Goal: Task Accomplishment & Management: Manage account settings

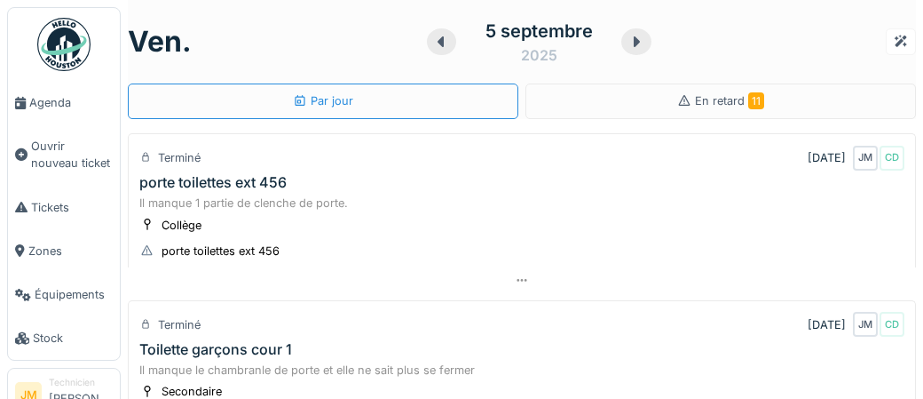
click at [198, 183] on div "porte toilettes ext 456" at bounding box center [212, 182] width 147 height 17
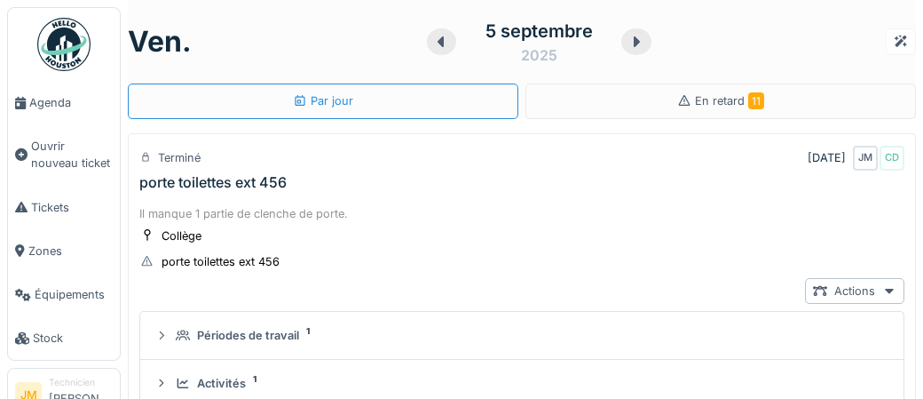
scroll to position [62, 0]
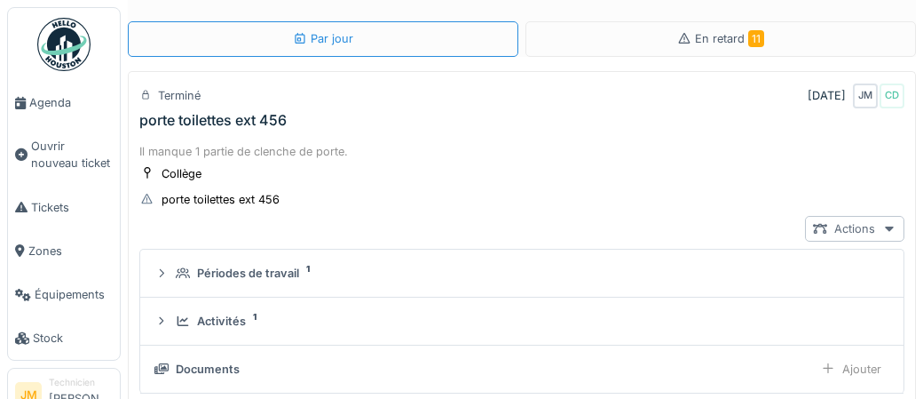
click at [890, 232] on div at bounding box center [889, 228] width 14 height 17
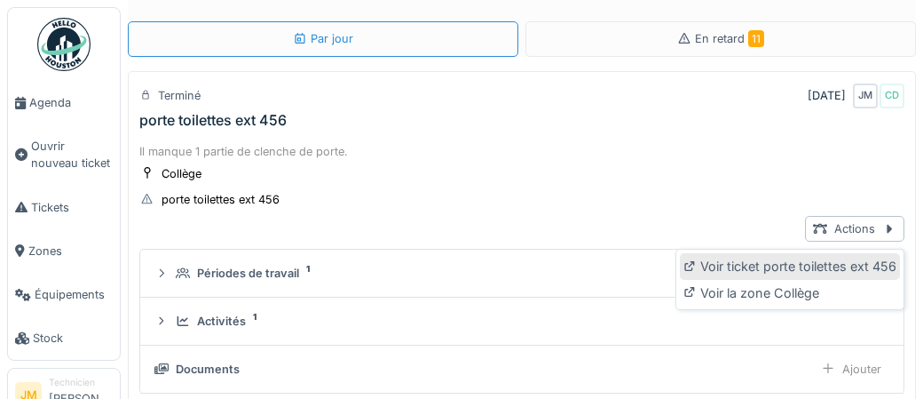
click at [851, 264] on div "Voir ticket porte toilettes ext 456" at bounding box center [790, 266] width 220 height 27
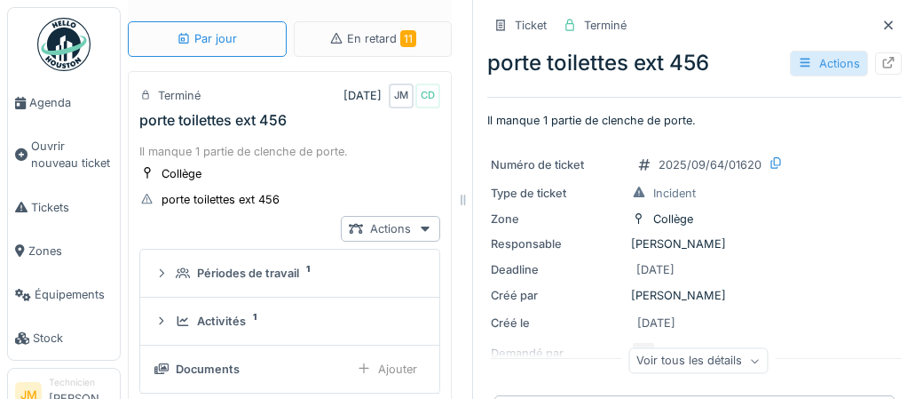
click at [854, 67] on div "Actions" at bounding box center [829, 64] width 78 height 26
click at [864, 225] on div "Zone Collège" at bounding box center [695, 219] width 408 height 19
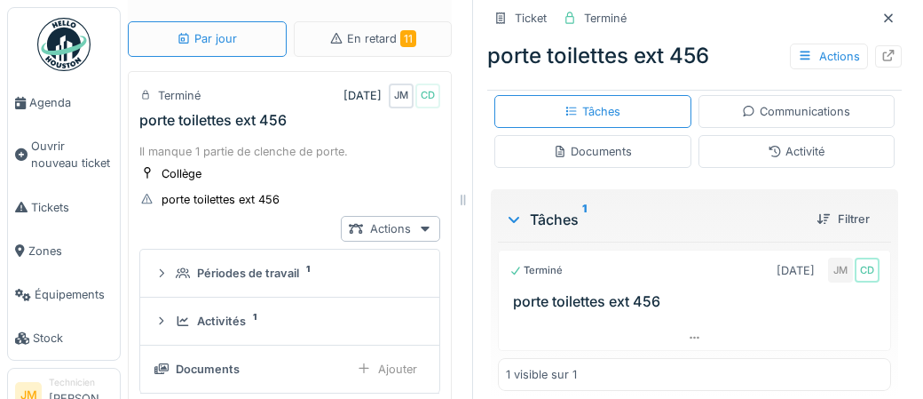
scroll to position [386, 0]
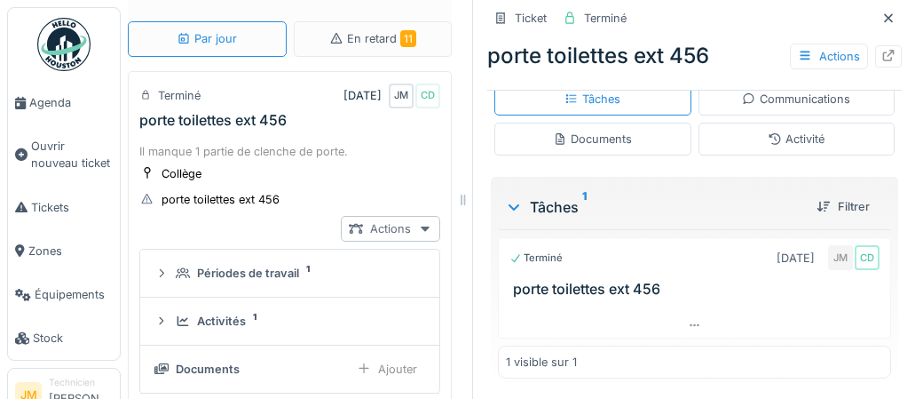
click at [416, 225] on div "Actions" at bounding box center [390, 229] width 99 height 26
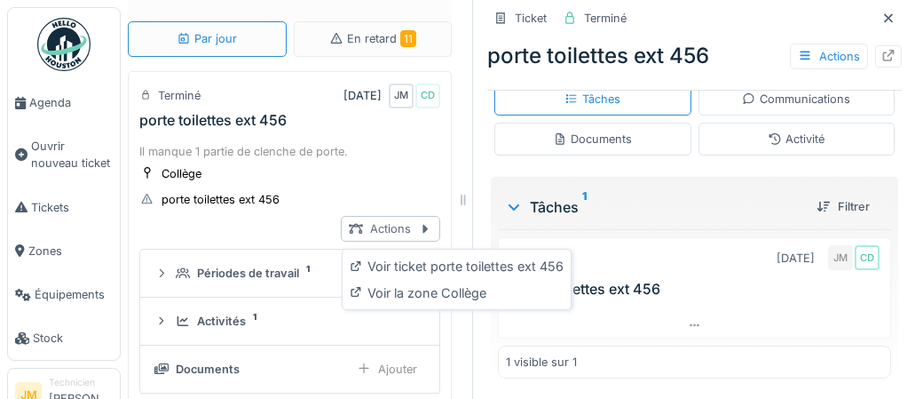
click at [416, 225] on div at bounding box center [424, 229] width 17 height 14
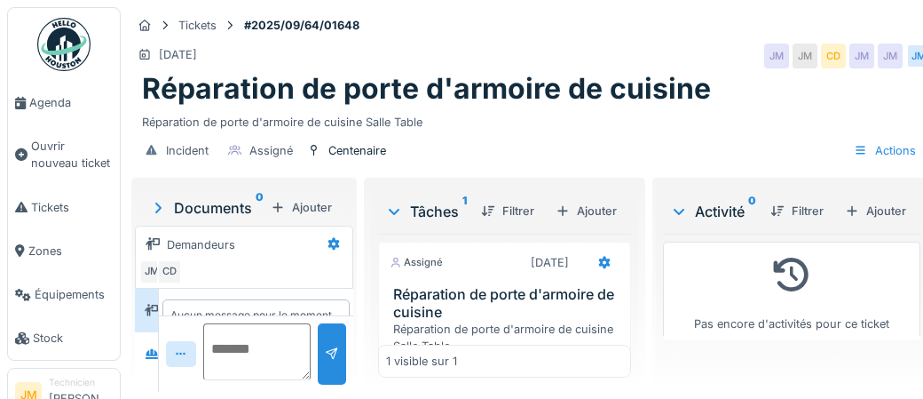
click at [62, 98] on span "Agenda" at bounding box center [70, 102] width 83 height 17
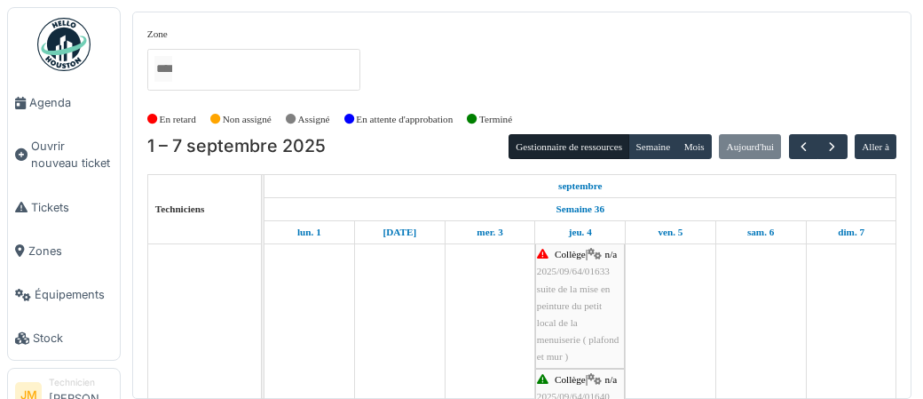
scroll to position [282, 0]
click at [554, 305] on span "suite de la mise en peinture du petit local de la menuiserie ( plafond et mur )" at bounding box center [578, 321] width 83 height 79
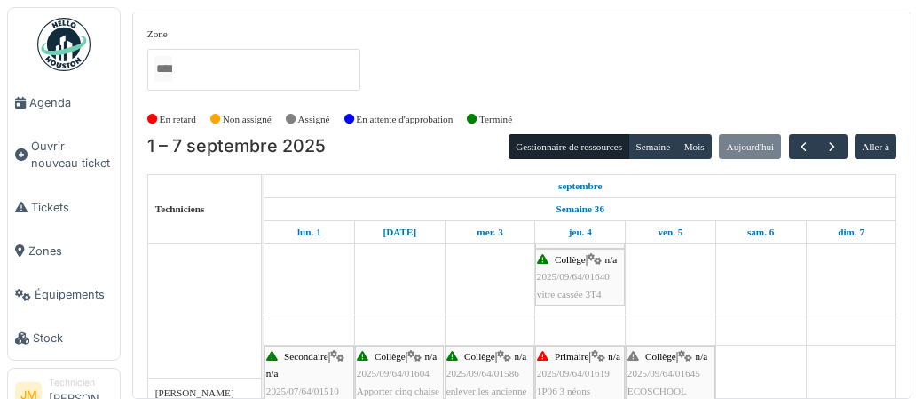
scroll to position [0, 0]
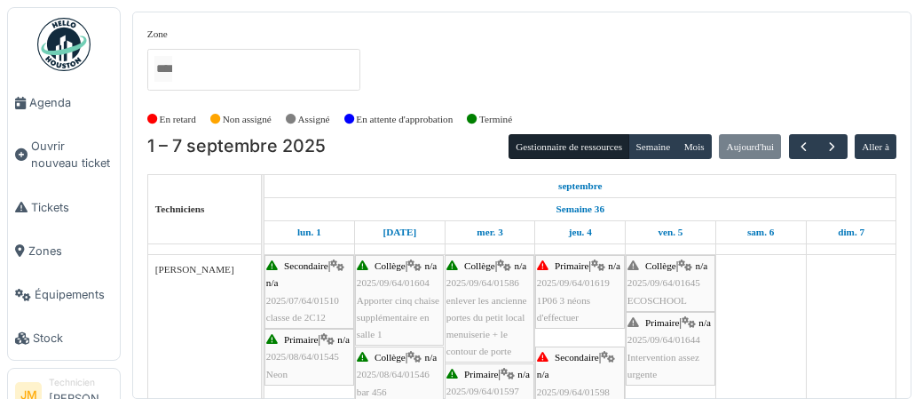
click at [562, 323] on div "Primaire | n/a 2025/09/64/01619 1P06 3 néons d'effectuer" at bounding box center [580, 291] width 86 height 68
click at [75, 58] on img at bounding box center [63, 44] width 53 height 53
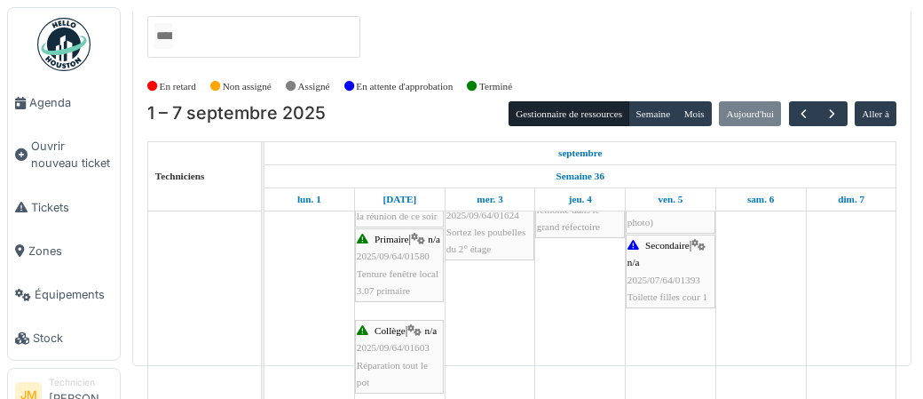
scroll to position [1044, 0]
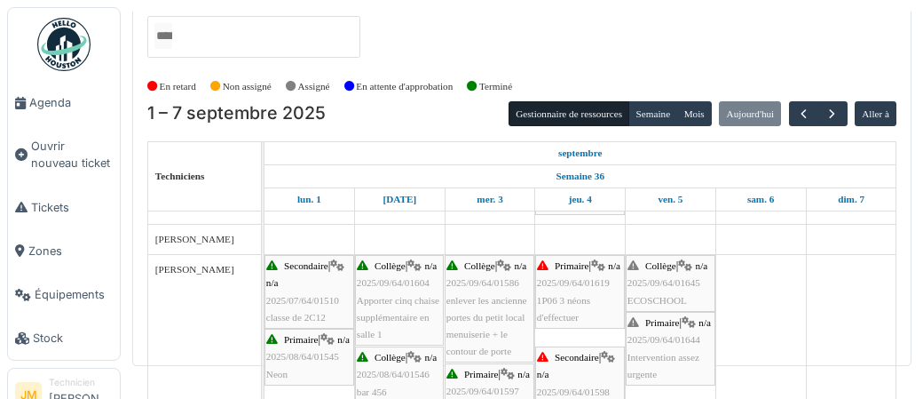
click at [559, 318] on span "1P06 3 néons d'effectuer" at bounding box center [563, 309] width 53 height 28
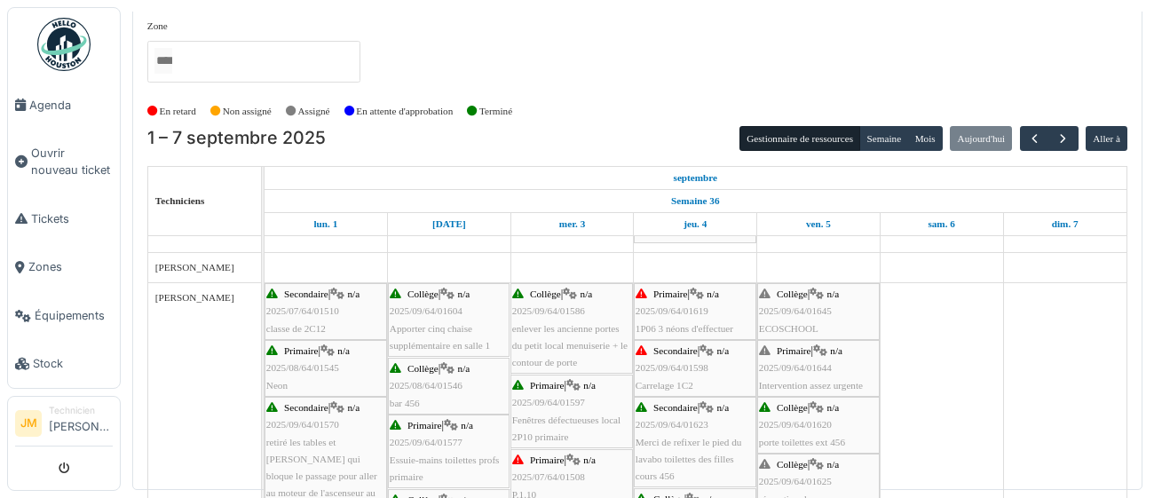
scroll to position [370, 0]
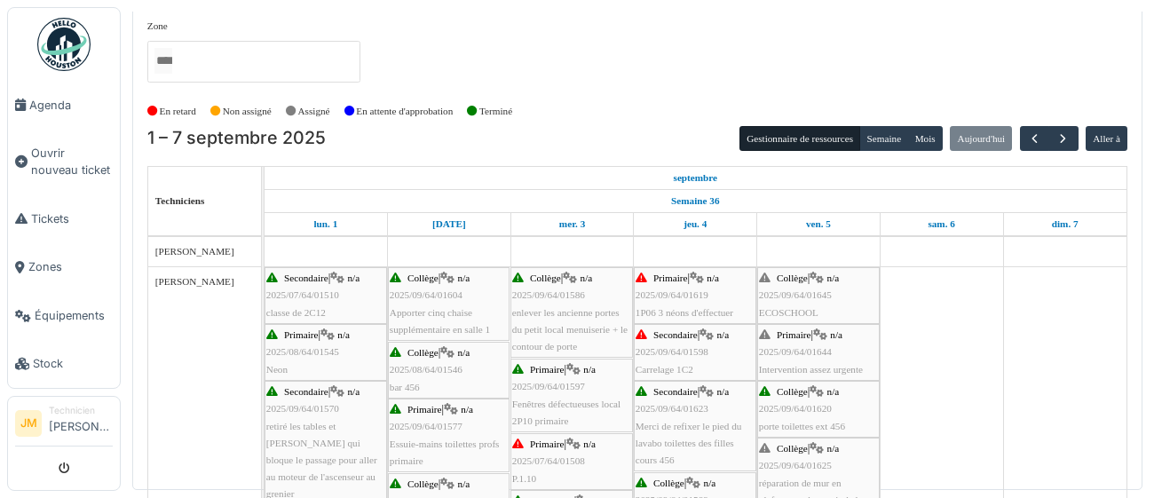
click at [667, 300] on div "Primaire | n/a 2025/09/64/01619 1P06 3 néons d'effectuer" at bounding box center [695, 295] width 119 height 51
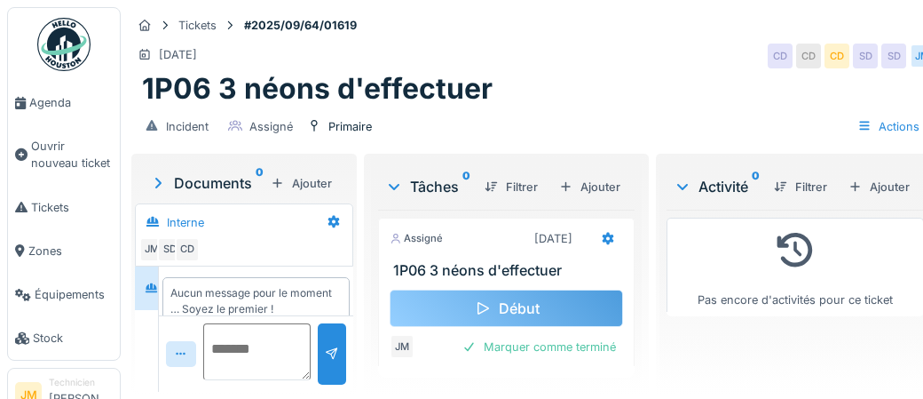
scroll to position [20, 0]
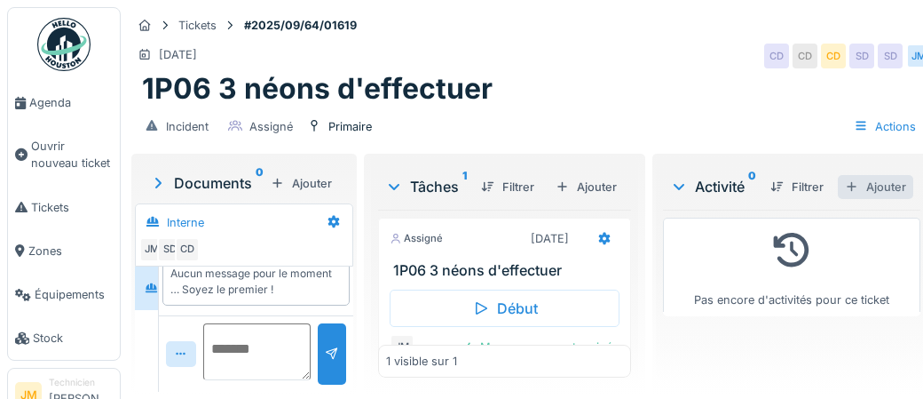
click at [884, 188] on div "Ajouter" at bounding box center [875, 187] width 75 height 24
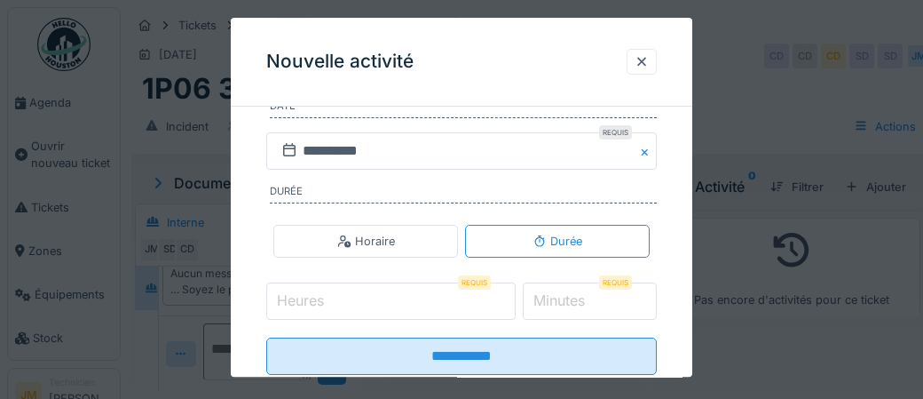
scroll to position [350, 0]
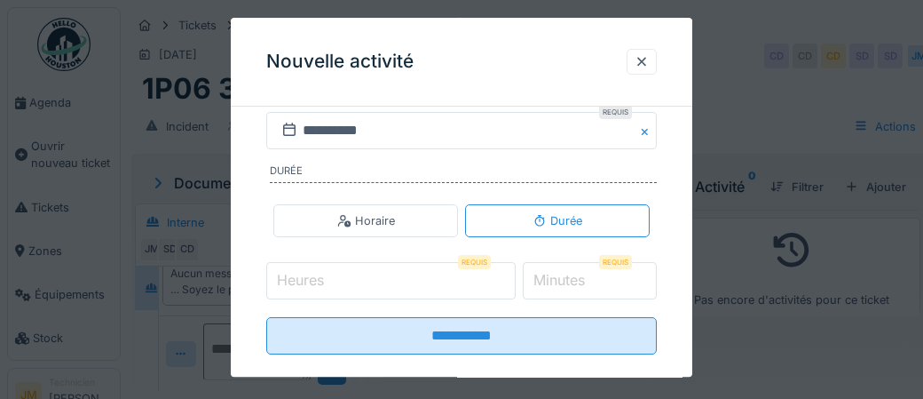
click at [383, 289] on input "Heures" at bounding box center [390, 280] width 249 height 37
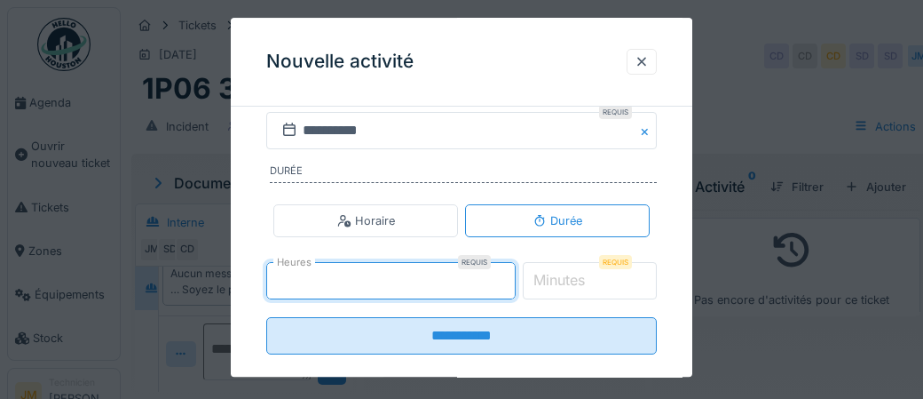
type input "*"
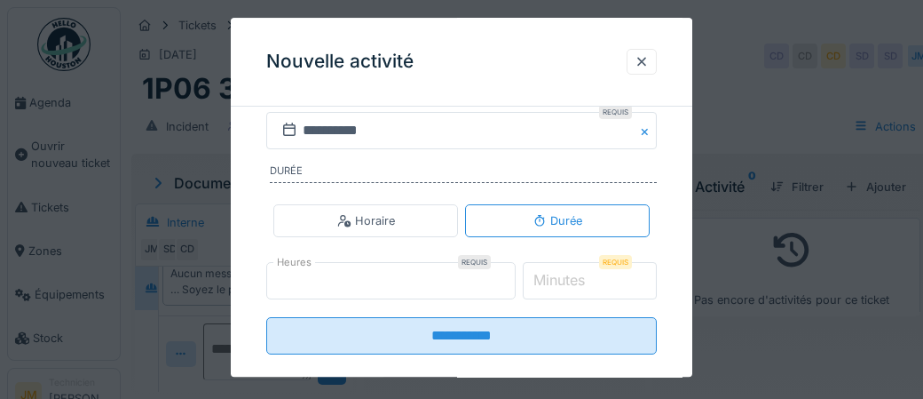
click at [563, 276] on label "Minutes" at bounding box center [559, 280] width 59 height 21
click at [563, 276] on input "*" at bounding box center [590, 280] width 135 height 37
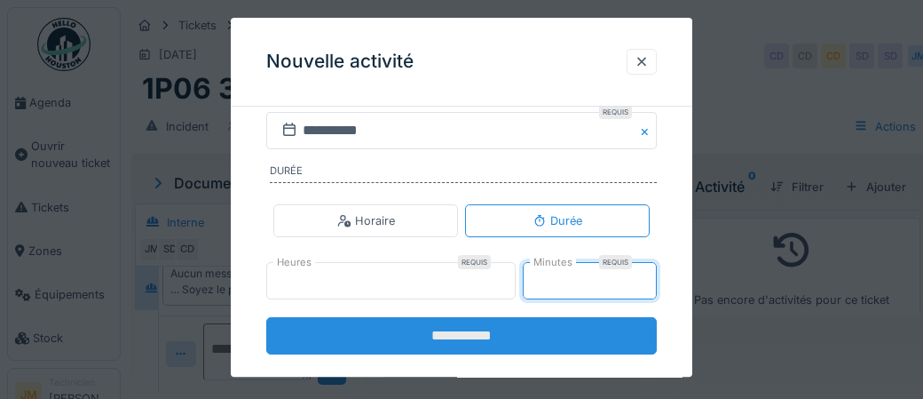
type input "**"
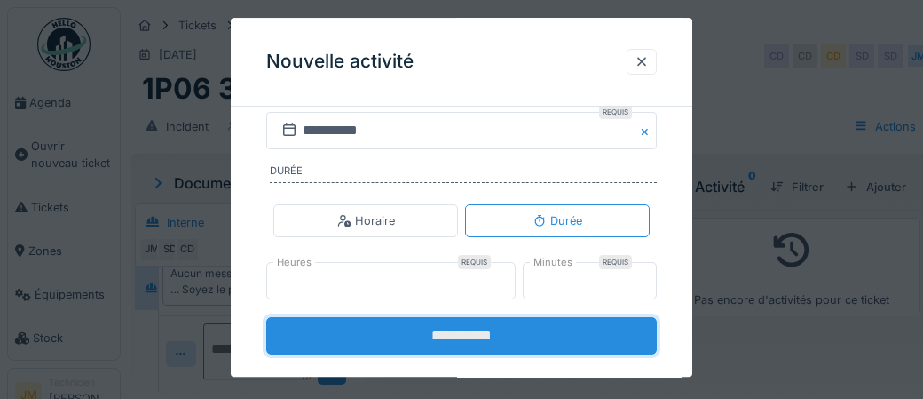
click at [471, 340] on input "**********" at bounding box center [461, 335] width 391 height 37
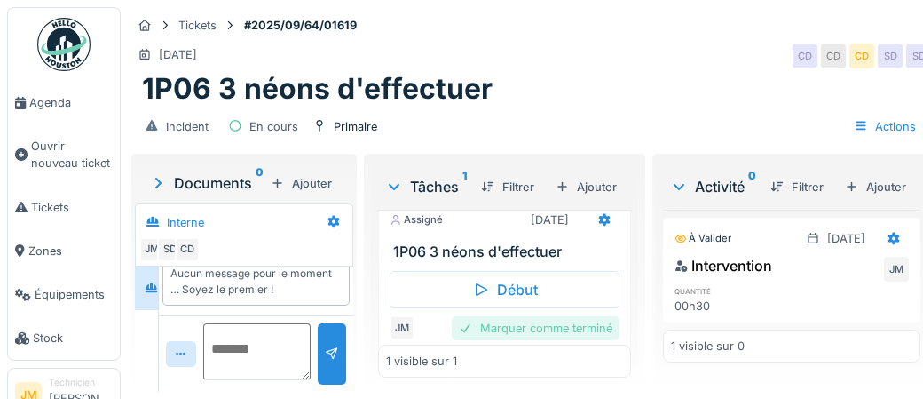
scroll to position [22, 0]
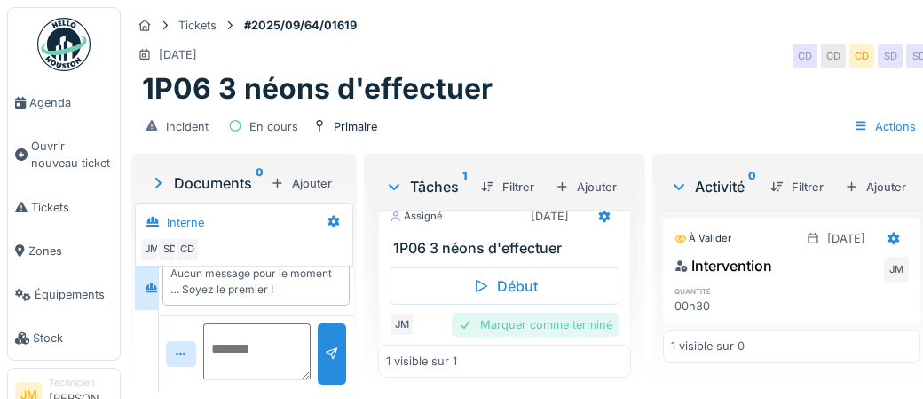
click at [524, 328] on div "Marquer comme terminé" at bounding box center [536, 325] width 168 height 24
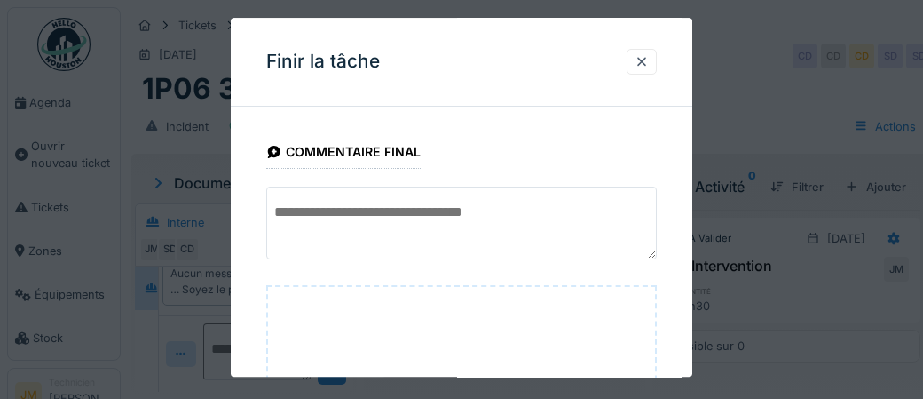
scroll to position [289, 0]
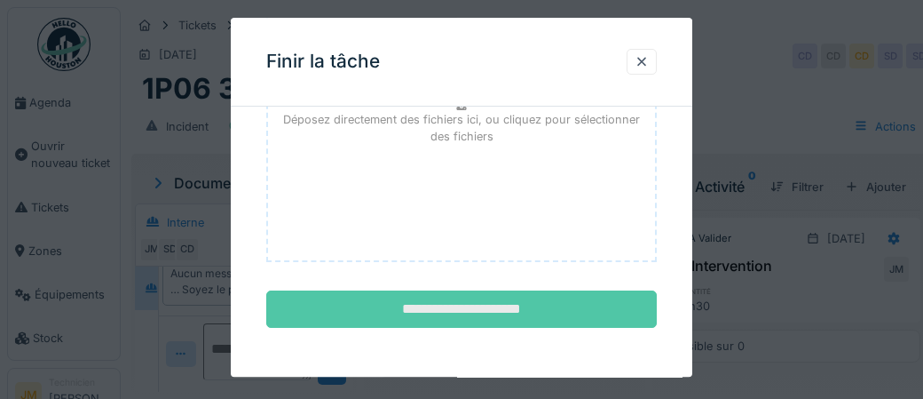
click at [520, 321] on input "**********" at bounding box center [461, 309] width 391 height 37
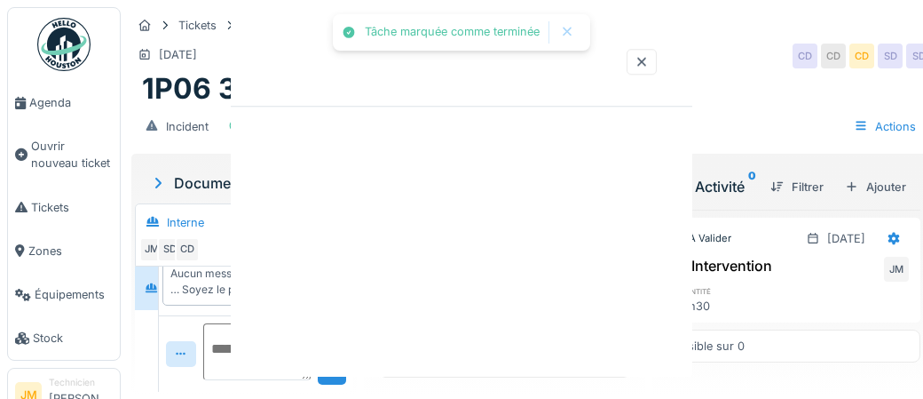
scroll to position [0, 0]
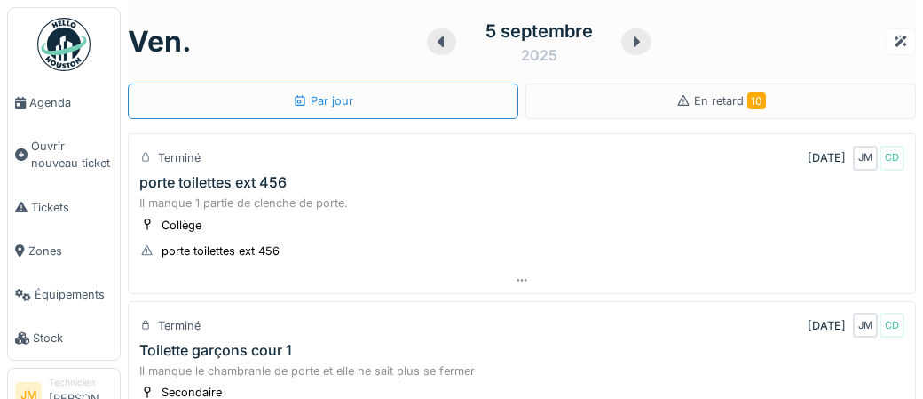
click at [233, 184] on div "porte toilettes ext 456" at bounding box center [212, 182] width 147 height 17
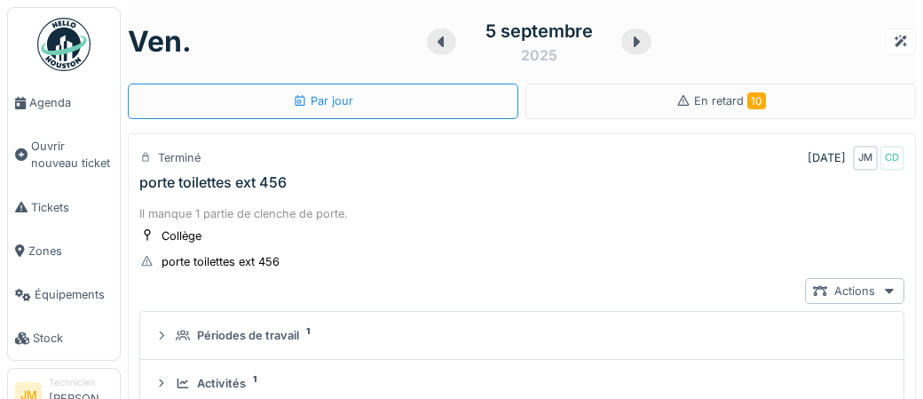
scroll to position [62, 0]
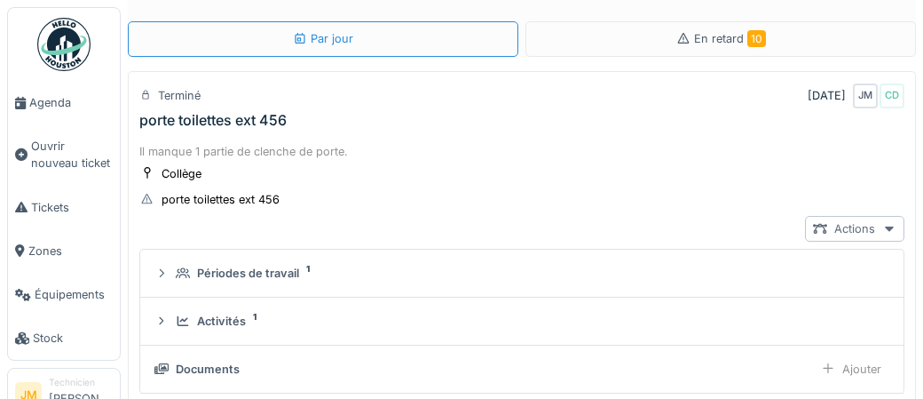
click at [889, 231] on div at bounding box center [889, 228] width 14 height 17
click at [233, 123] on div "porte toilettes ext 456" at bounding box center [212, 120] width 147 height 17
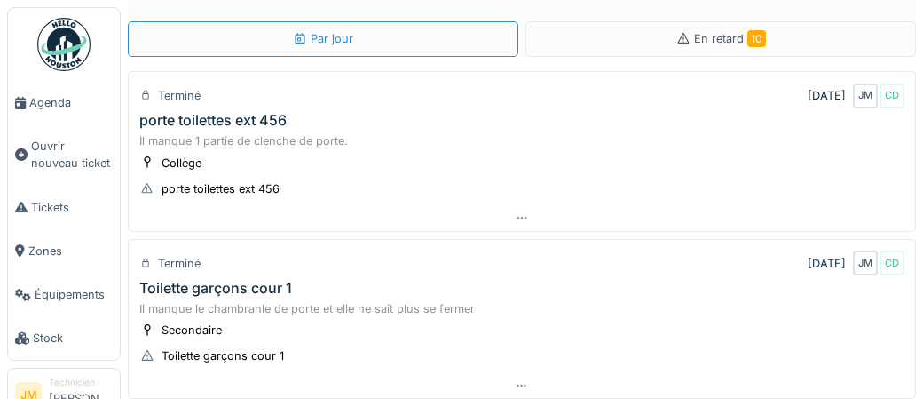
click at [233, 123] on div "porte toilettes ext 456" at bounding box center [212, 120] width 147 height 17
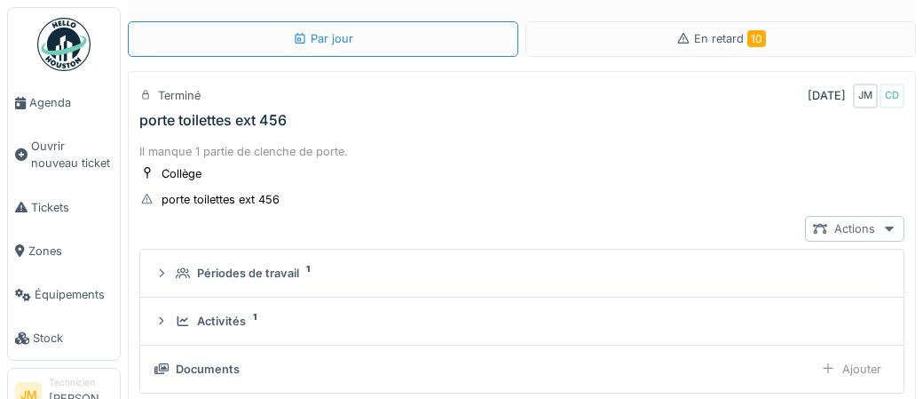
click at [887, 233] on div at bounding box center [889, 228] width 14 height 17
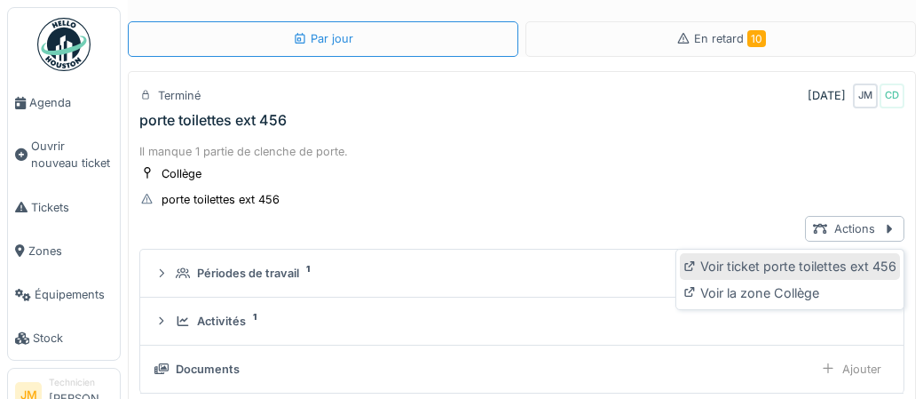
click at [850, 267] on div "Voir ticket porte toilettes ext 456" at bounding box center [790, 266] width 220 height 27
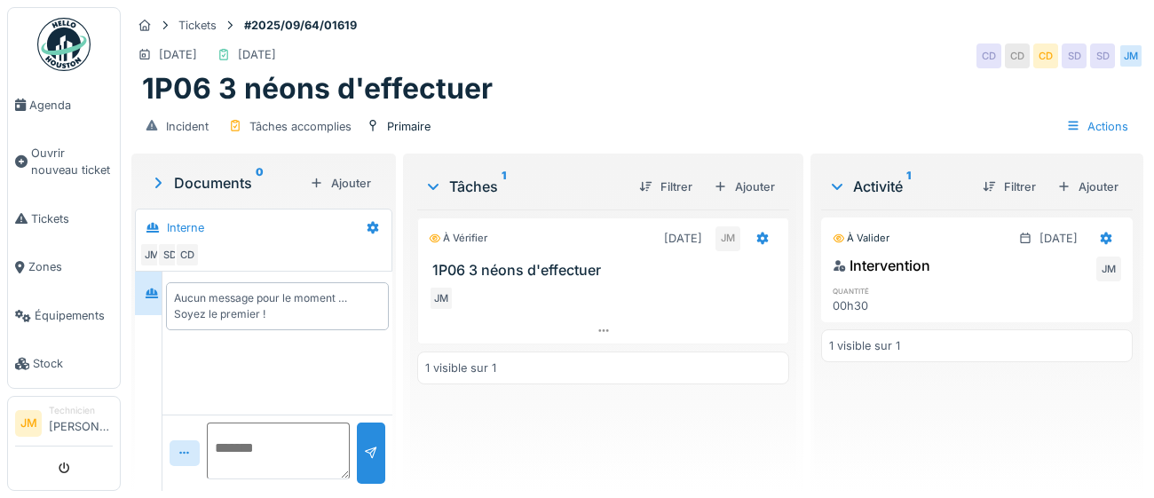
click at [77, 57] on img at bounding box center [63, 44] width 53 height 53
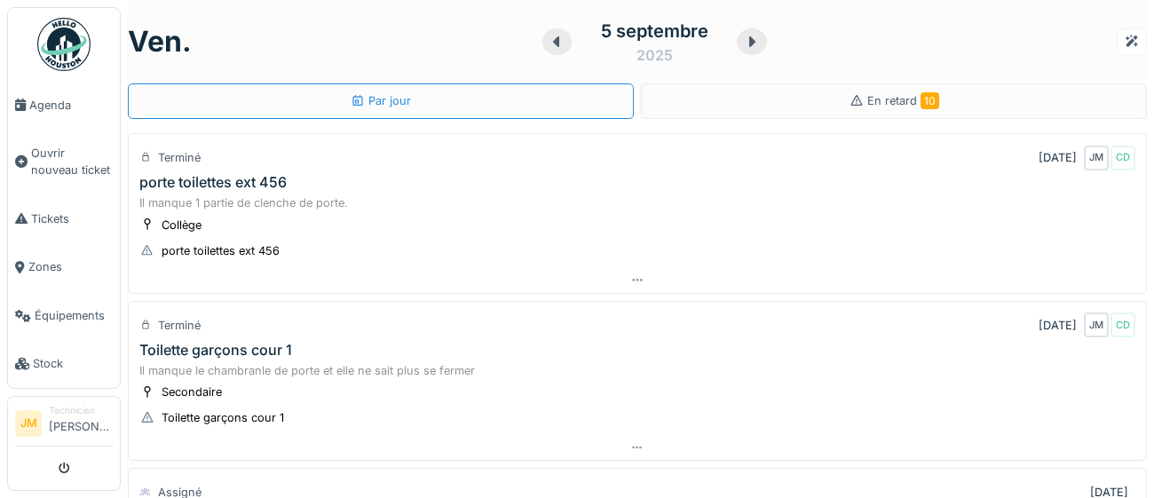
click at [215, 182] on div "porte toilettes ext 456" at bounding box center [212, 182] width 147 height 17
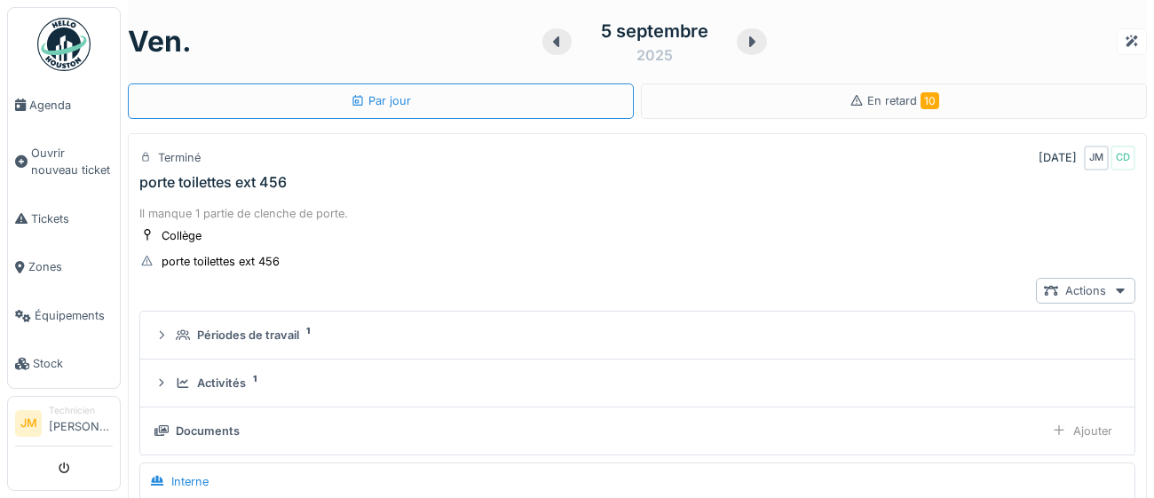
scroll to position [61, 0]
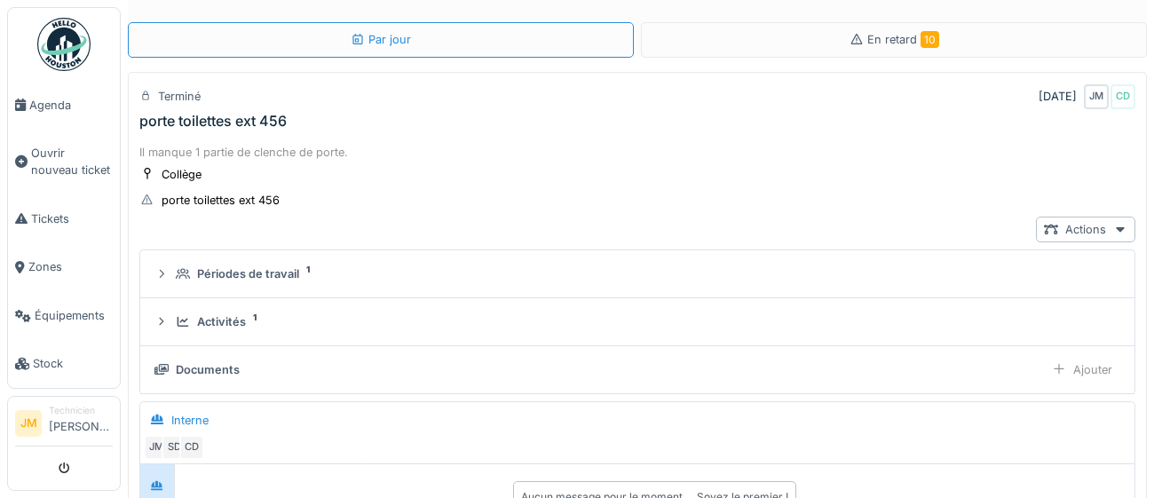
click at [253, 121] on div "porte toilettes ext 456" at bounding box center [212, 121] width 147 height 17
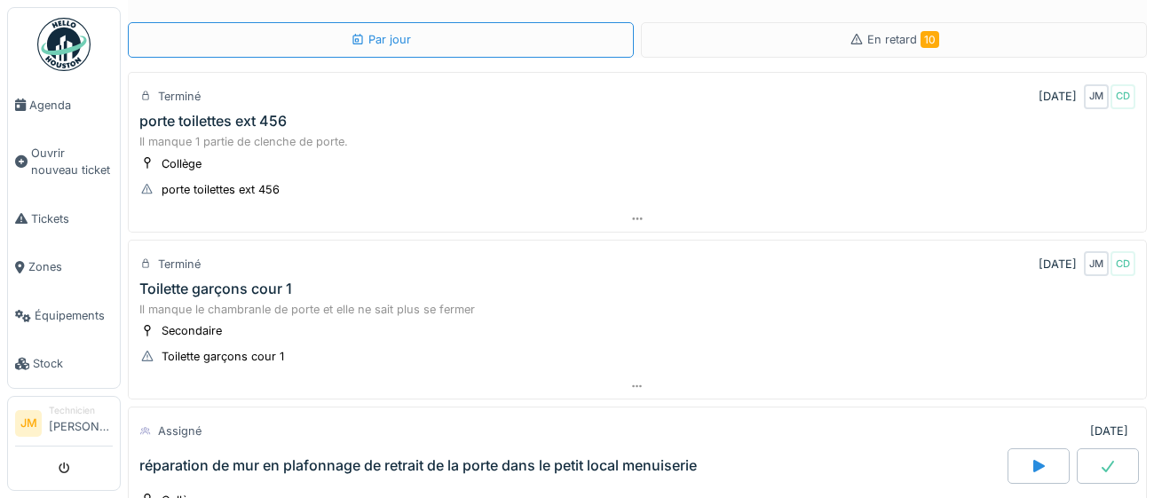
click at [253, 121] on div "porte toilettes ext 456" at bounding box center [212, 121] width 147 height 17
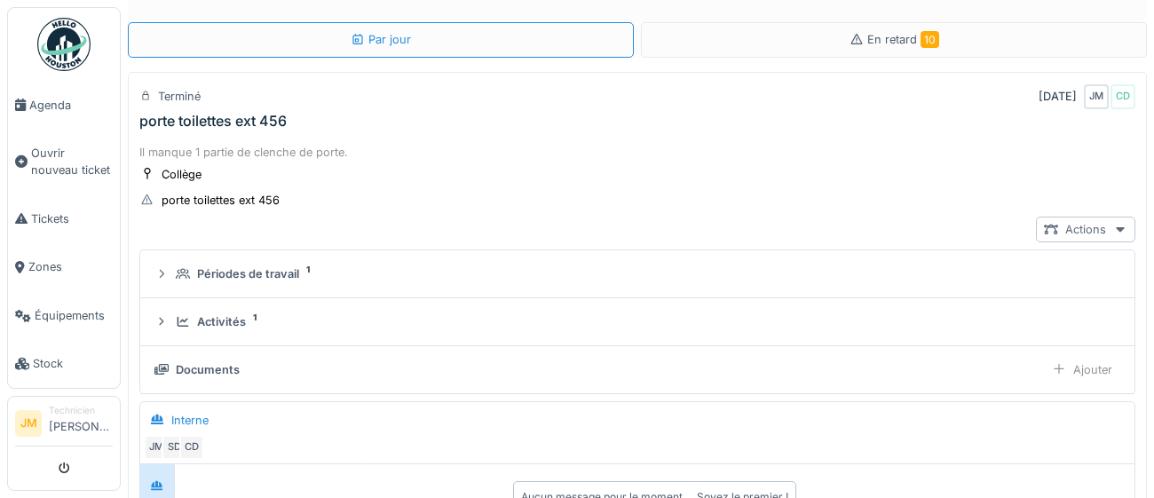
click at [1113, 226] on icon at bounding box center [1120, 230] width 14 height 12
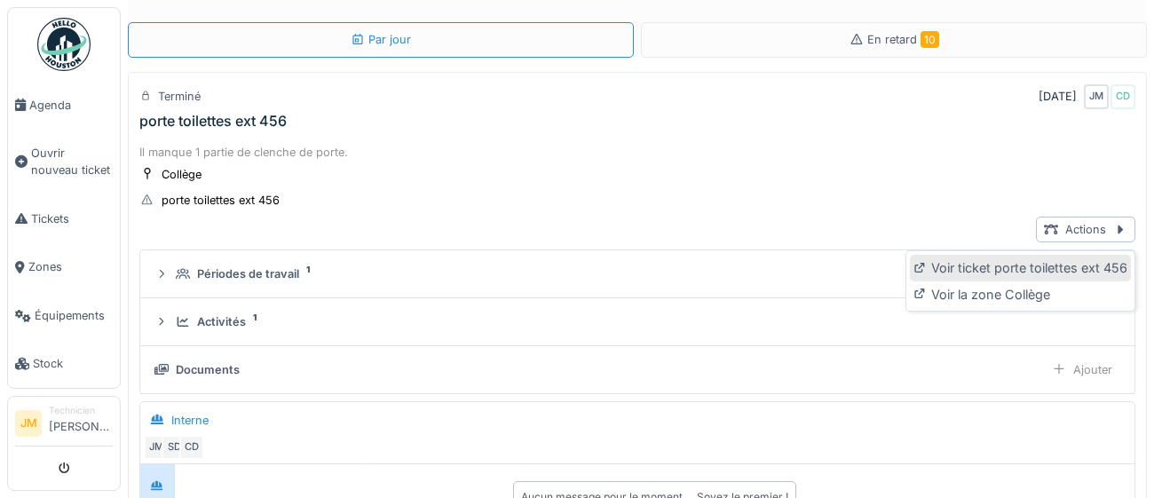
click at [1017, 265] on div "Voir ticket porte toilettes ext 456" at bounding box center [1020, 268] width 220 height 27
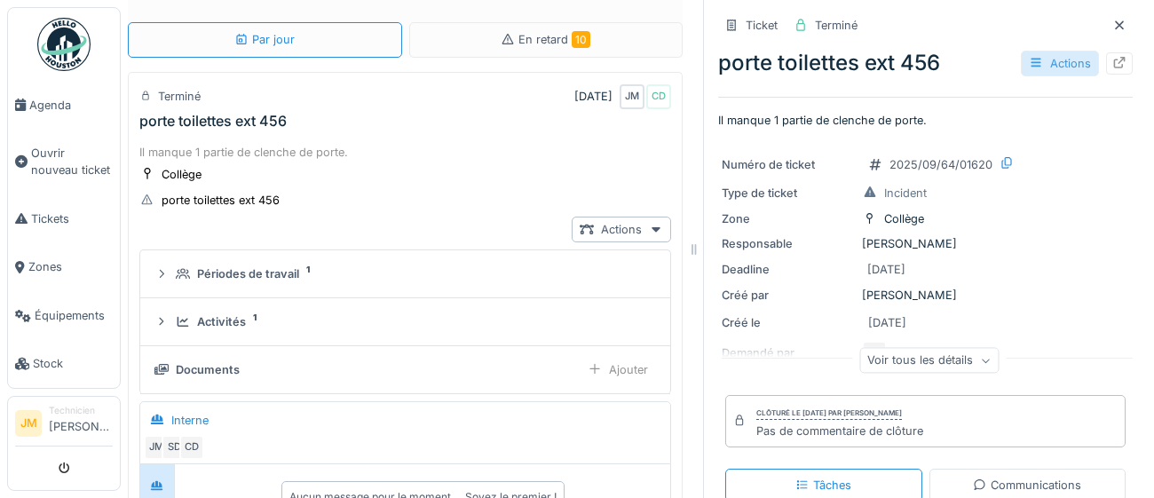
click at [1077, 63] on div "Actions" at bounding box center [1060, 64] width 78 height 26
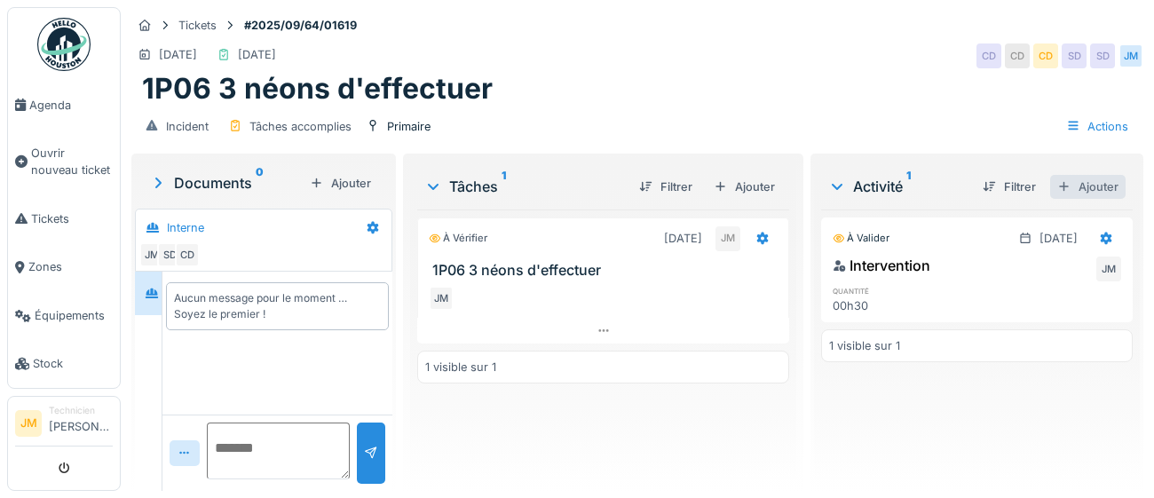
click at [1091, 192] on div "Ajouter" at bounding box center [1087, 187] width 75 height 24
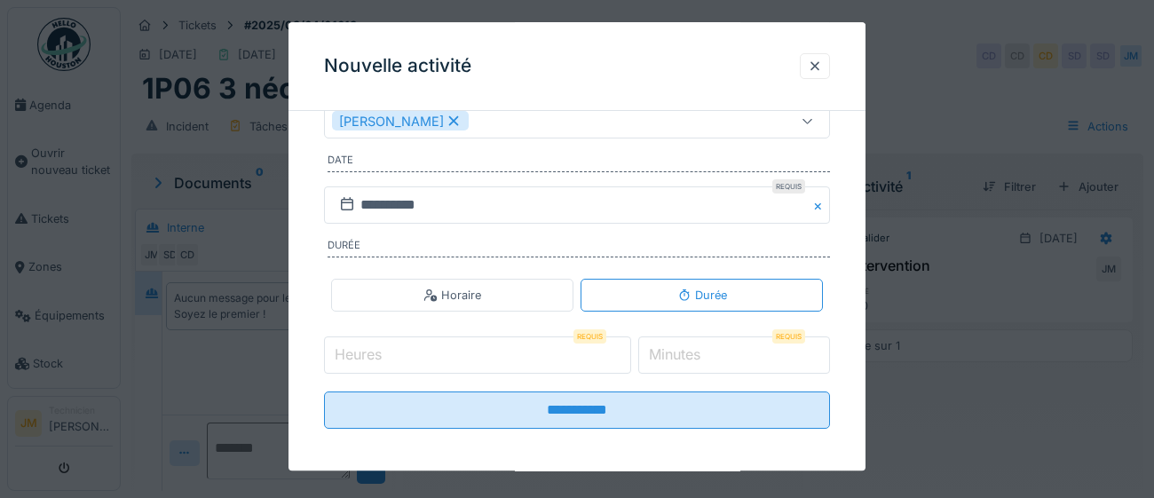
scroll to position [286, 0]
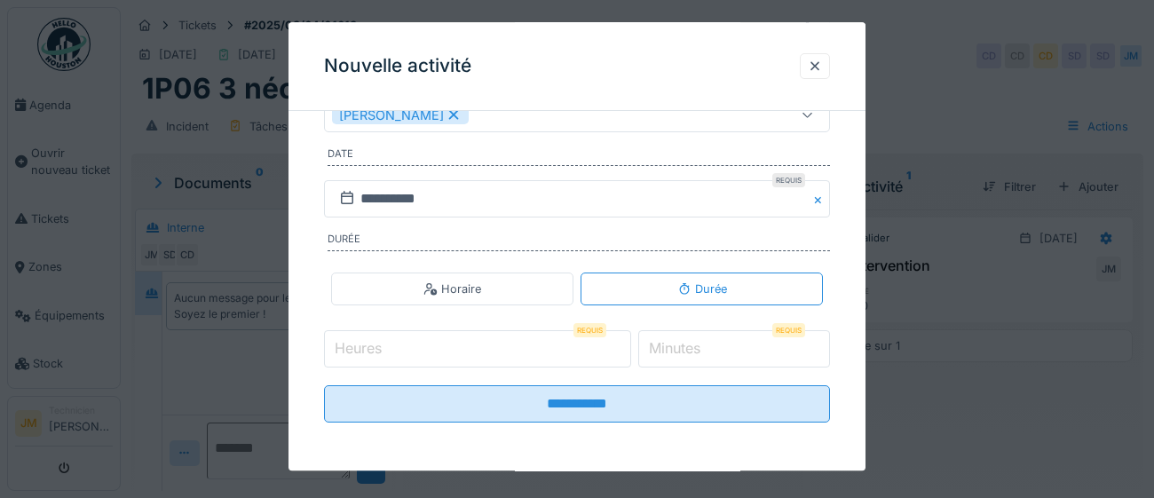
click at [516, 350] on input "Heures" at bounding box center [477, 349] width 307 height 37
click at [514, 354] on input "Heures" at bounding box center [477, 349] width 307 height 37
click at [407, 357] on input "Heures" at bounding box center [477, 349] width 307 height 37
click at [715, 92] on div "Nouvelle activité" at bounding box center [577, 66] width 577 height 89
click at [370, 349] on label "Heures" at bounding box center [358, 348] width 54 height 21
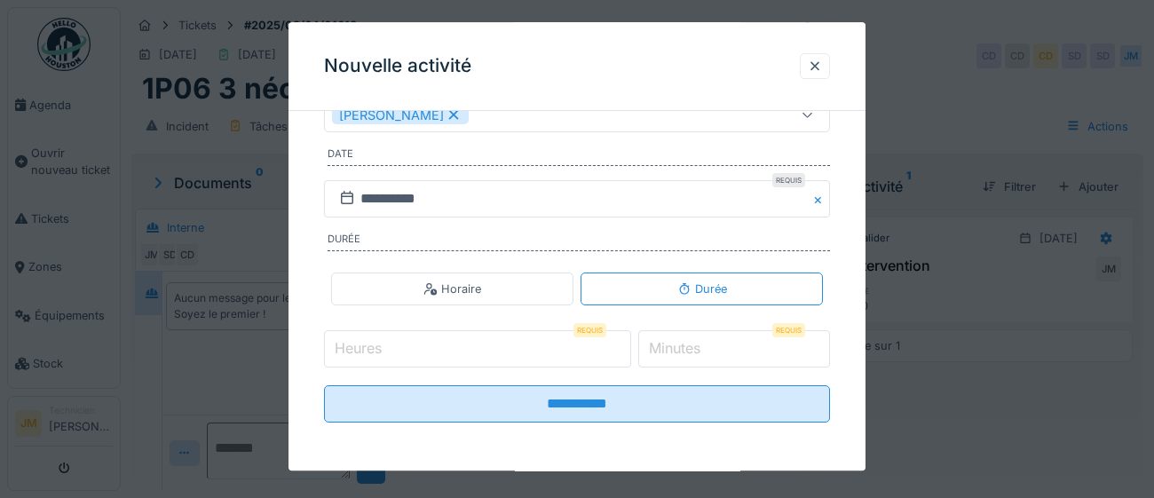
click at [370, 349] on input "Heures" at bounding box center [477, 349] width 307 height 37
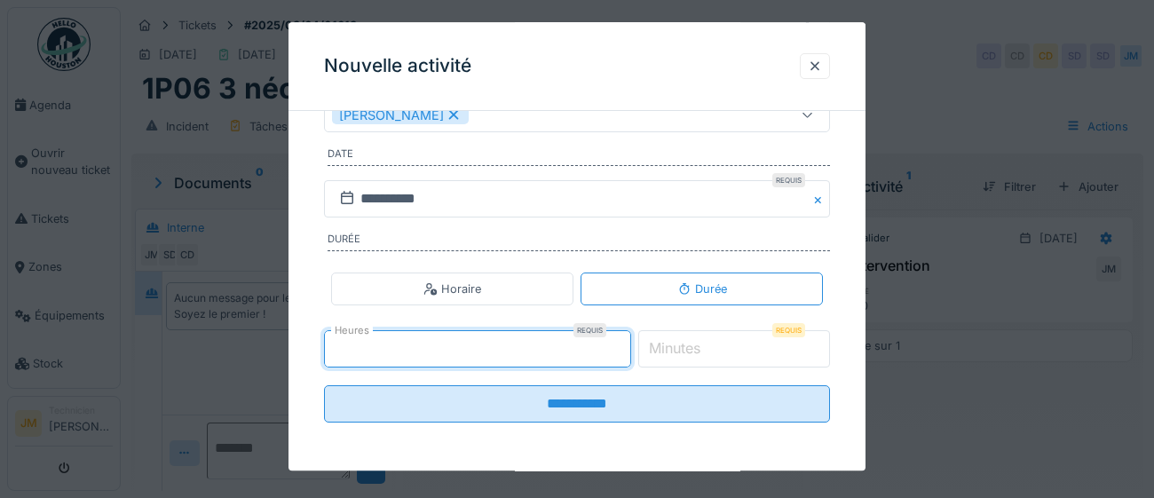
type input "*"
click at [723, 344] on input "*" at bounding box center [734, 349] width 193 height 37
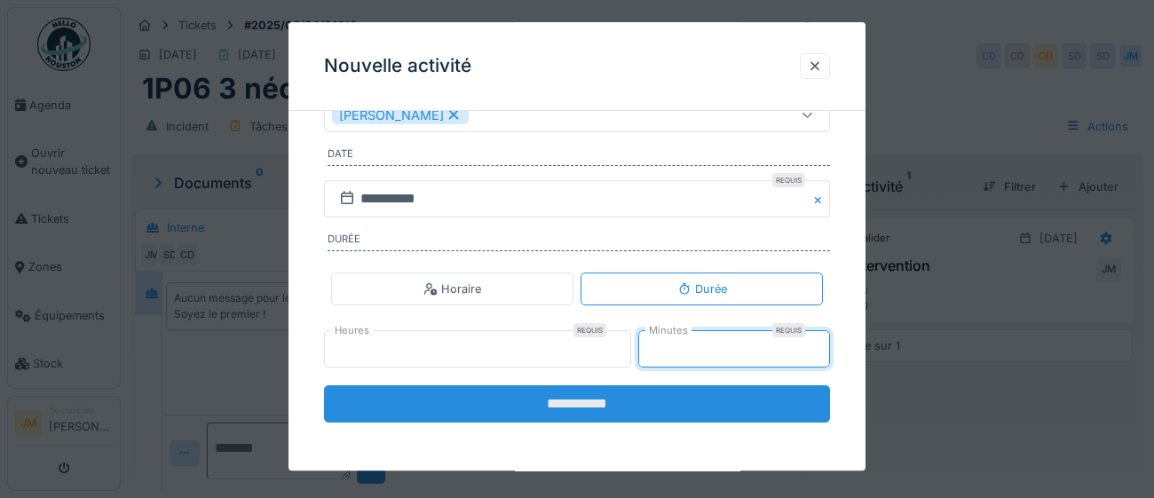
type input "**"
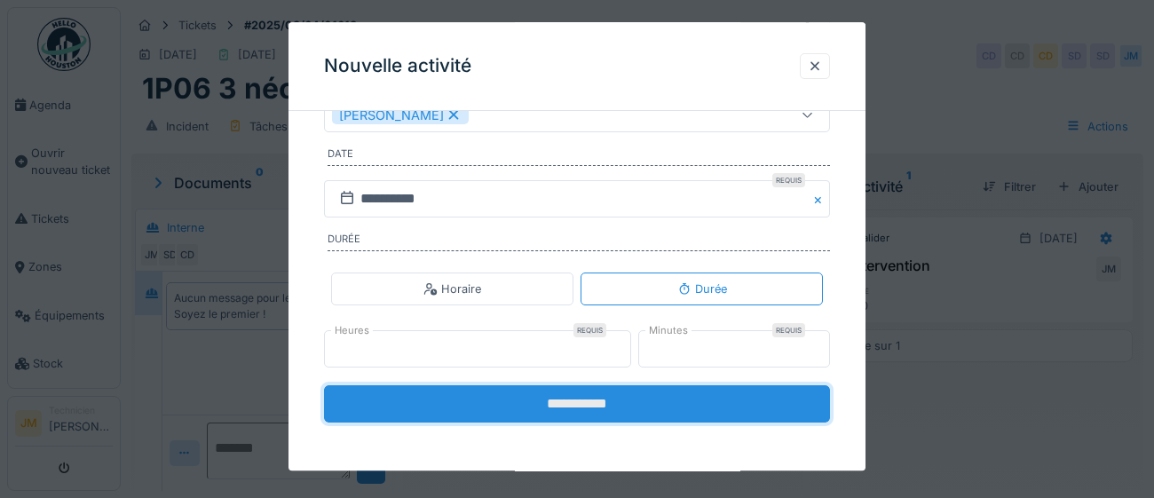
click at [580, 405] on input "**********" at bounding box center [577, 404] width 506 height 37
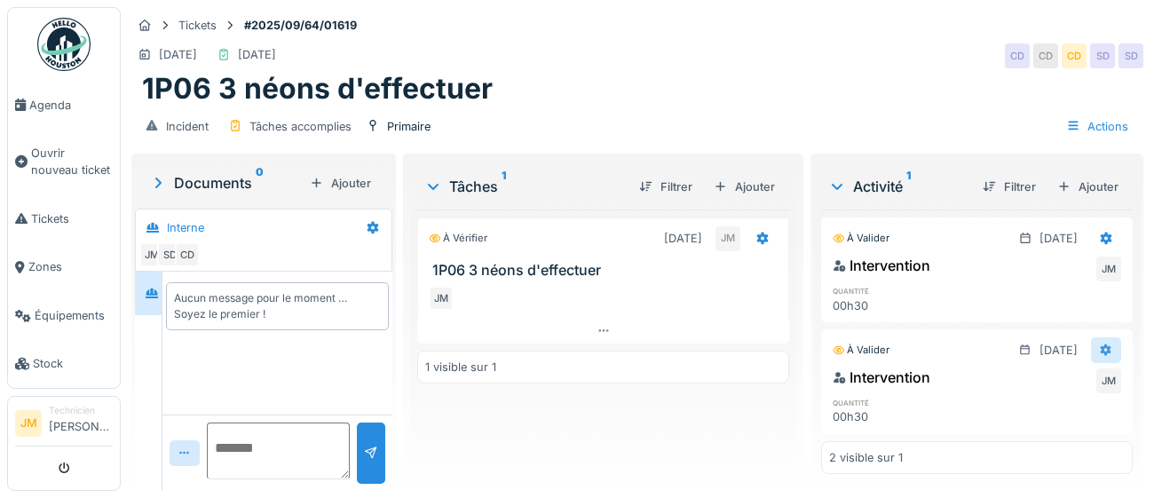
click at [1105, 355] on div at bounding box center [1106, 350] width 14 height 17
click at [1078, 423] on div "Supprimer" at bounding box center [1073, 415] width 86 height 27
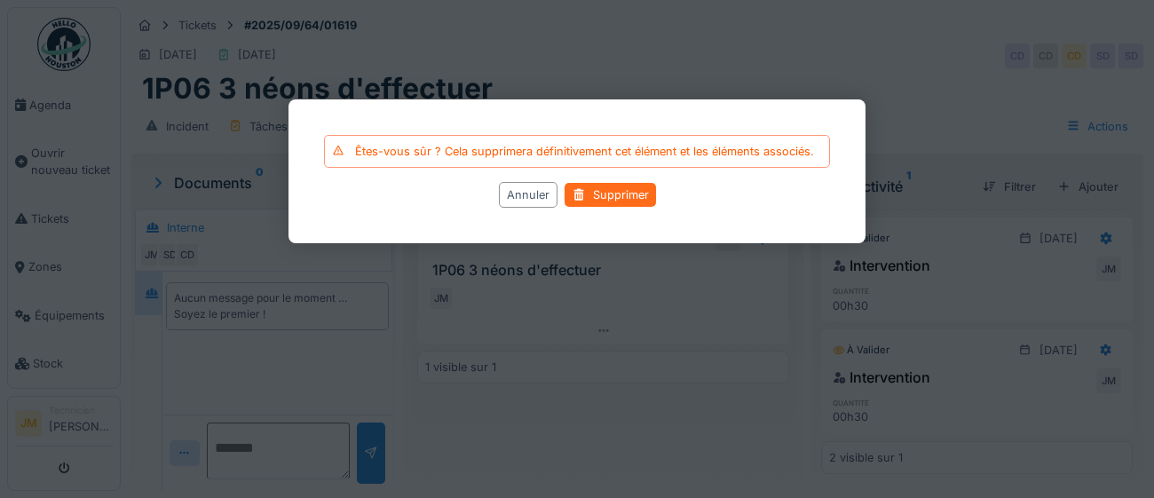
click at [619, 202] on div "Supprimer" at bounding box center [610, 195] width 91 height 24
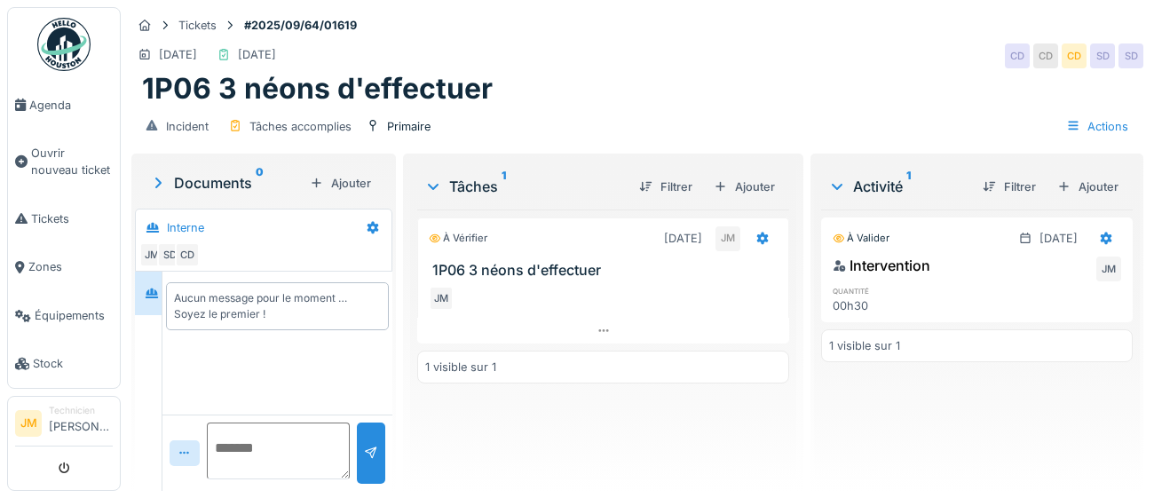
click at [67, 36] on img at bounding box center [63, 44] width 53 height 53
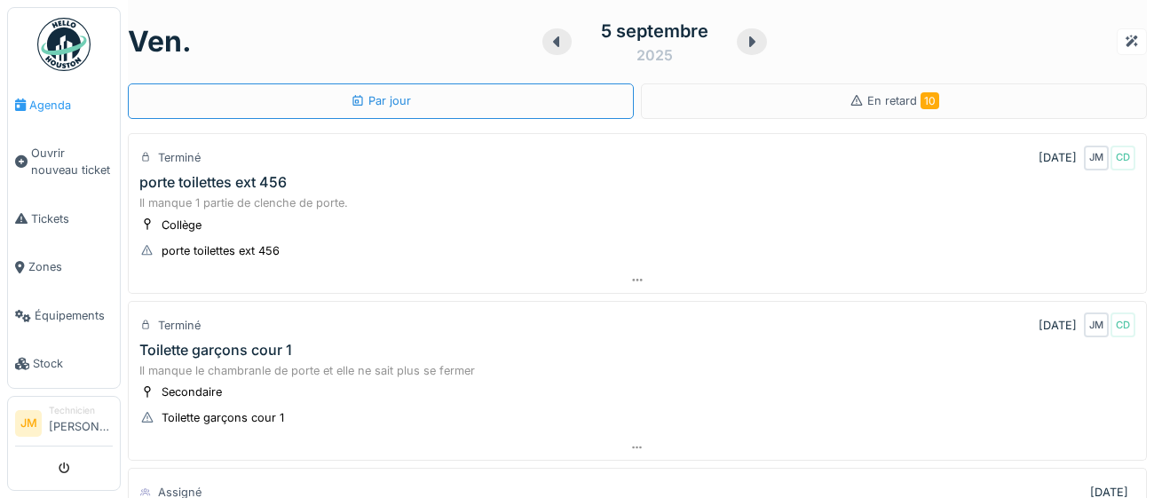
click at [54, 99] on span "Agenda" at bounding box center [70, 105] width 83 height 17
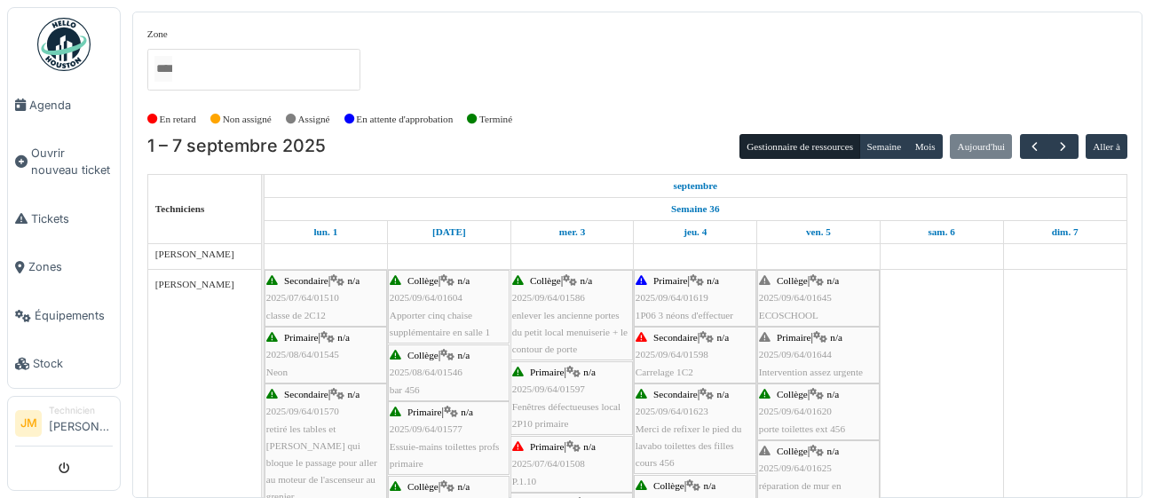
scroll to position [433, 0]
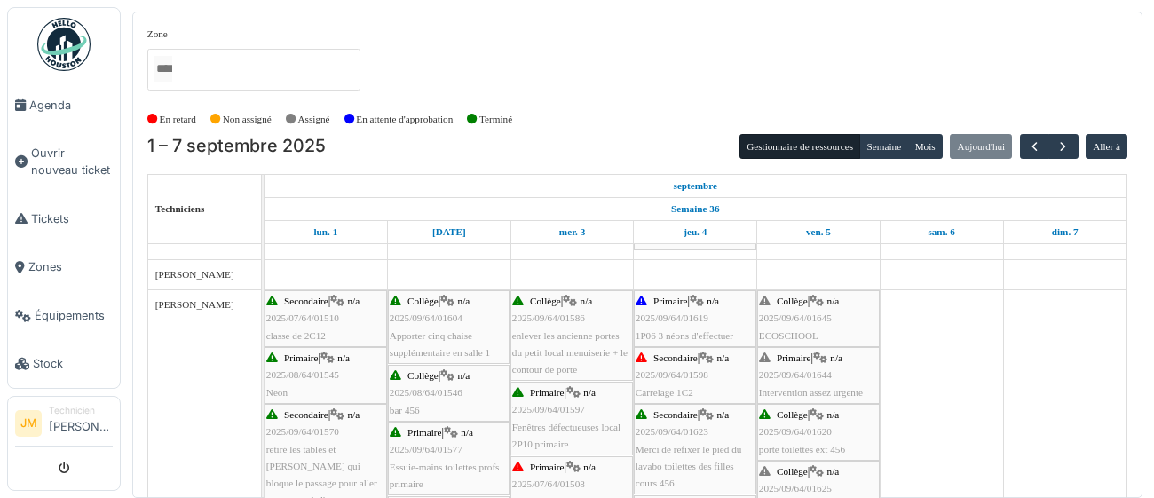
click at [74, 44] on img at bounding box center [63, 44] width 53 height 53
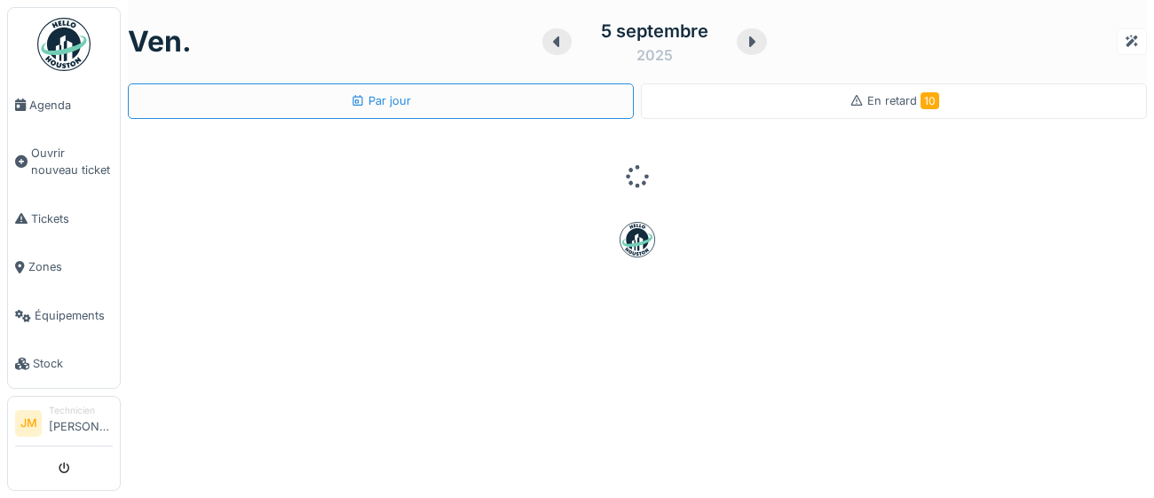
click at [953, 101] on div "En retard 10" at bounding box center [894, 101] width 506 height 36
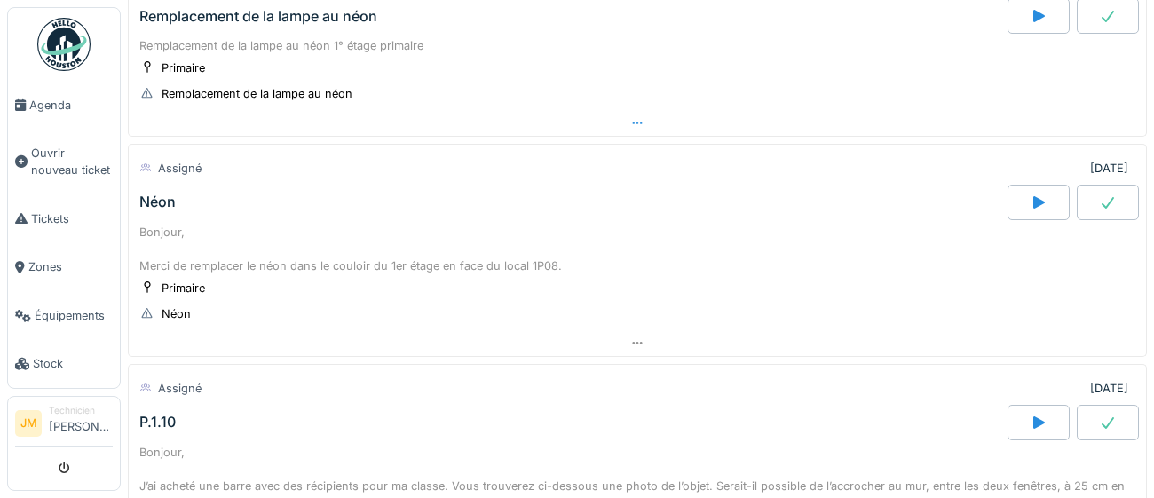
scroll to position [1207, 0]
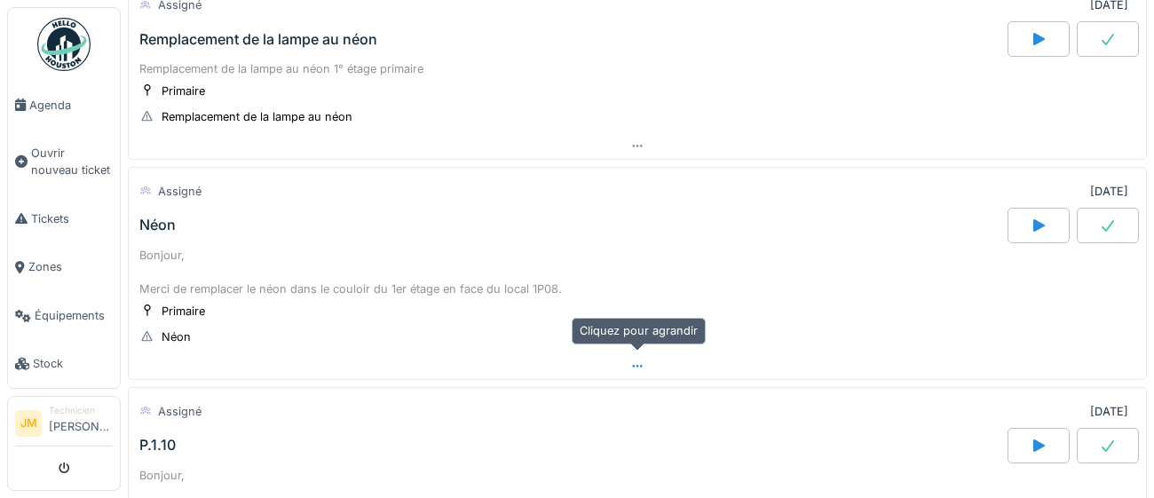
click at [631, 360] on icon at bounding box center [637, 366] width 14 height 12
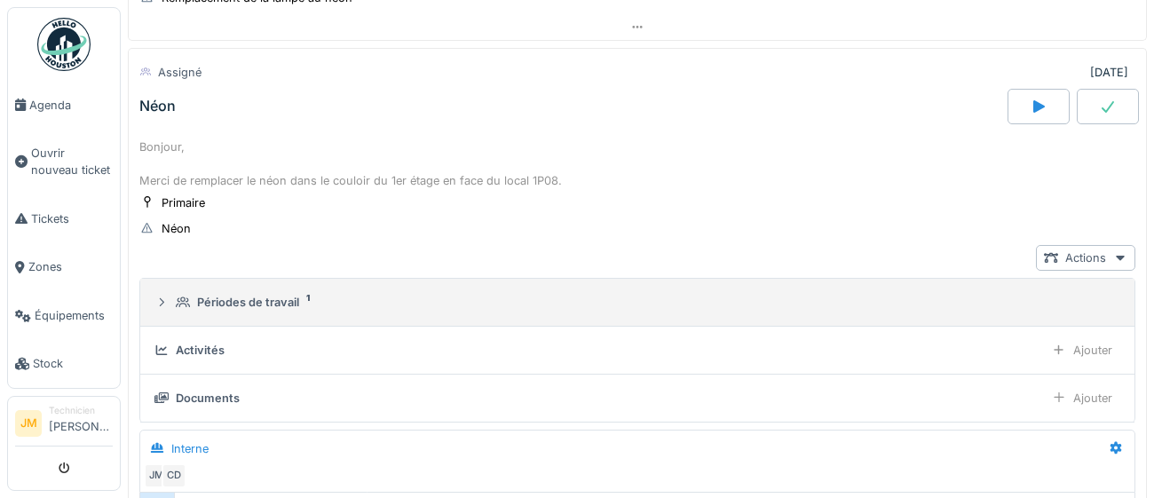
scroll to position [1326, 0]
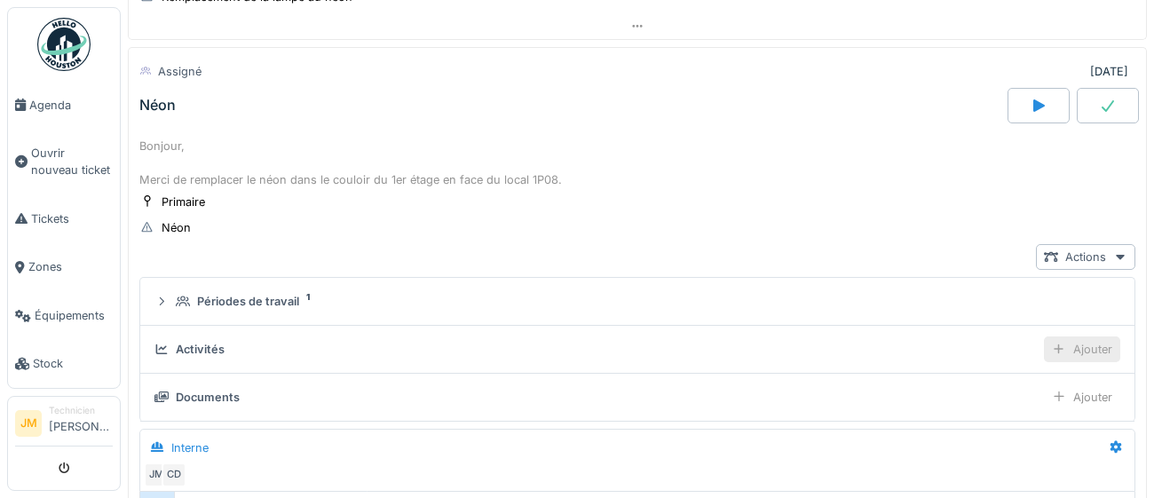
click at [1082, 344] on div "Ajouter" at bounding box center [1082, 349] width 76 height 26
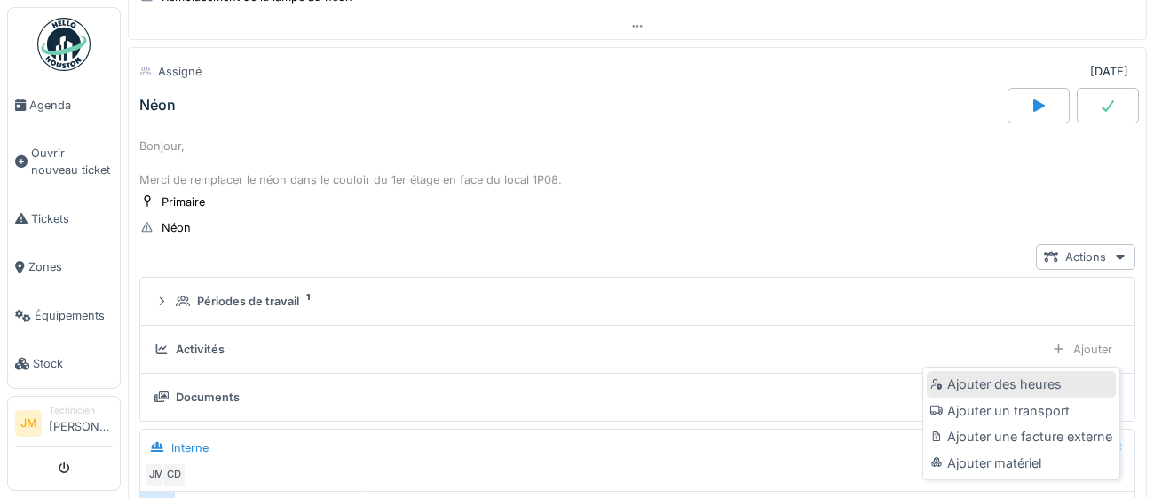
click at [1035, 381] on div "Ajouter des heures" at bounding box center [1021, 384] width 189 height 27
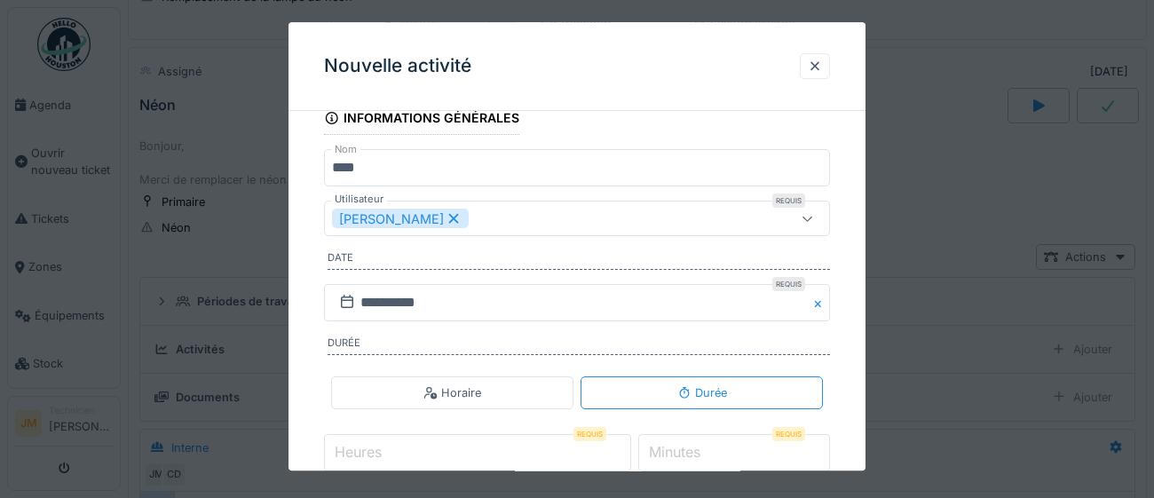
scroll to position [164, 0]
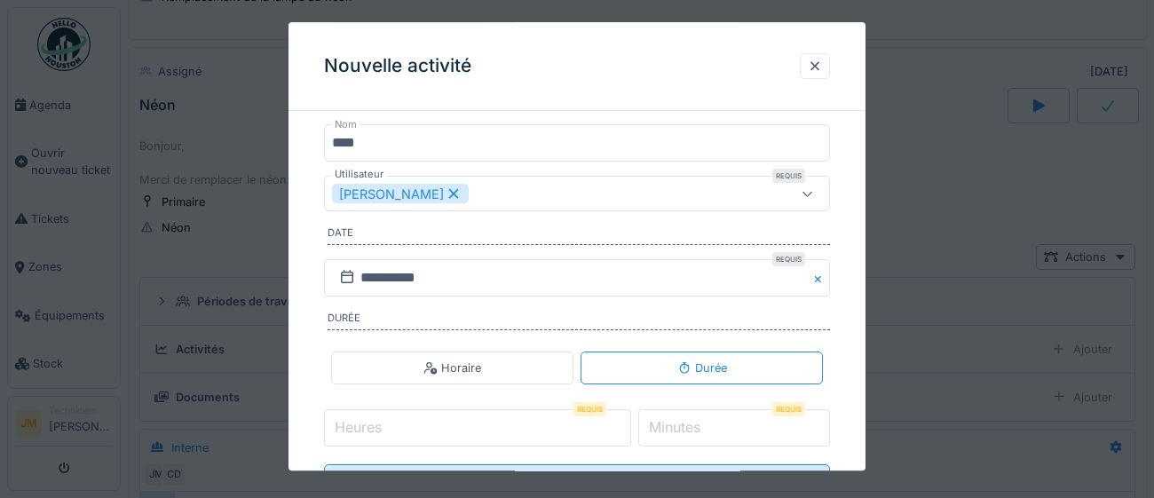
drag, startPoint x: 616, startPoint y: 431, endPoint x: 596, endPoint y: 407, distance: 32.2
click at [613, 423] on input "Heures" at bounding box center [477, 428] width 307 height 37
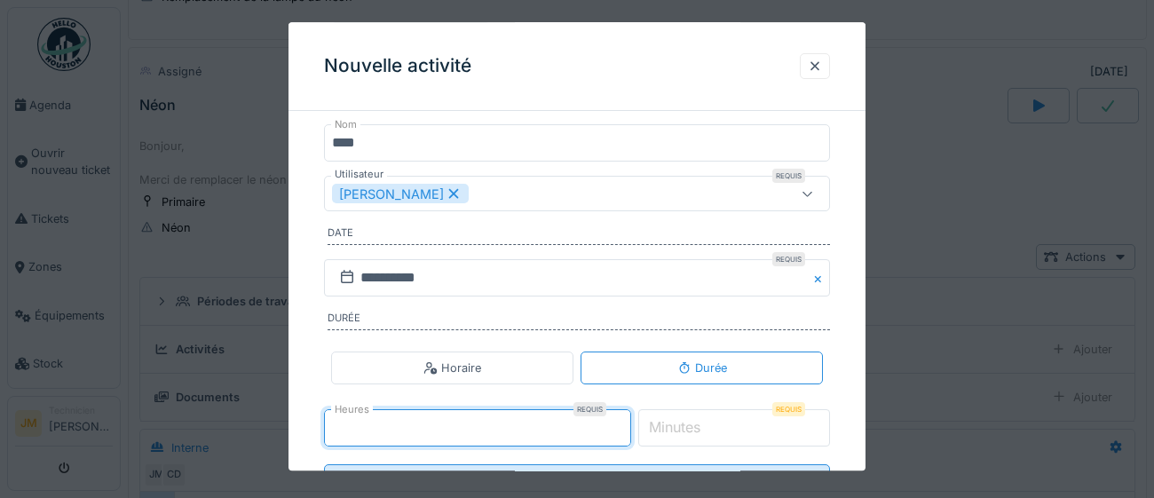
type input "*"
click at [777, 422] on input "*" at bounding box center [734, 428] width 193 height 37
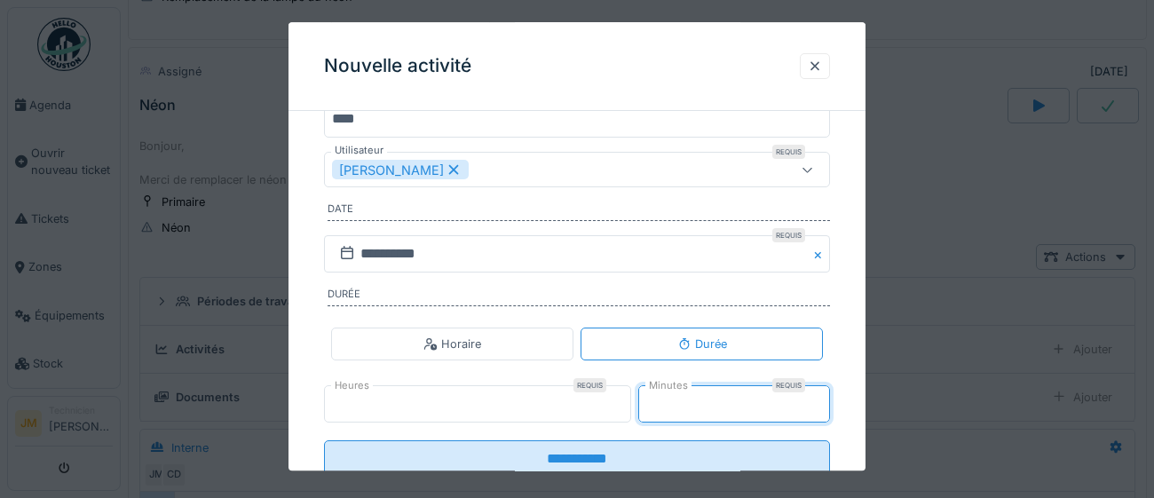
scroll to position [243, 0]
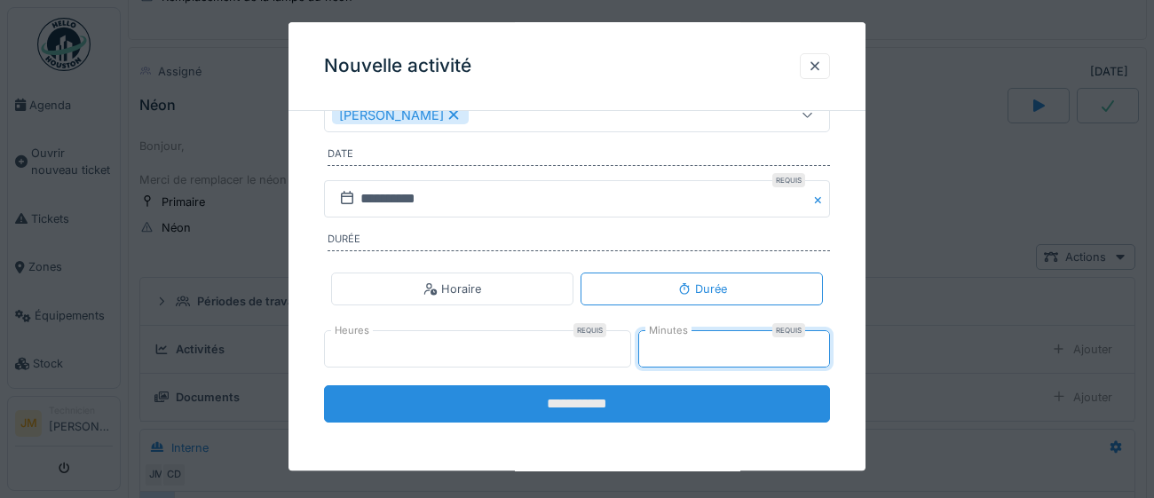
type input "**"
click at [758, 417] on input "**********" at bounding box center [577, 404] width 506 height 37
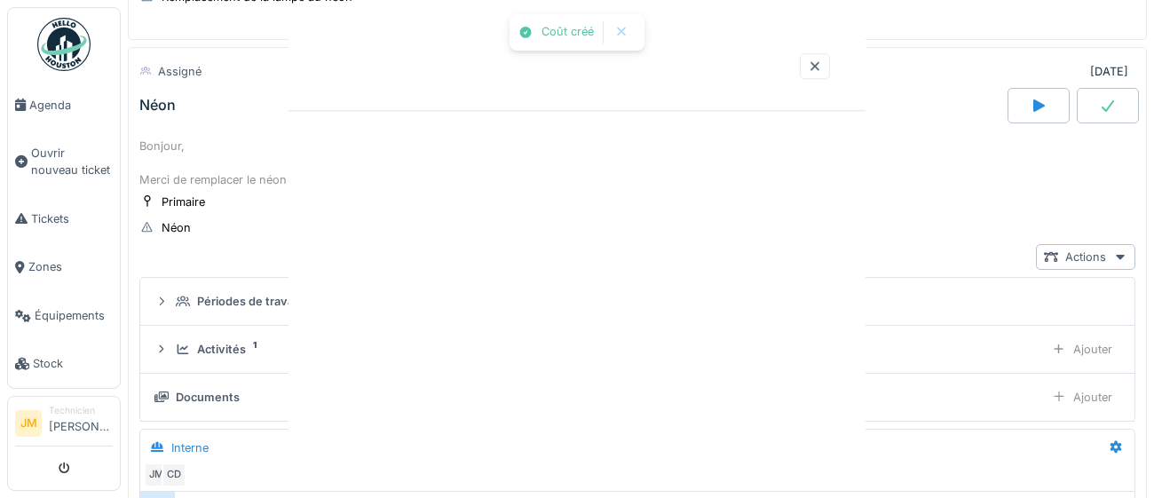
scroll to position [0, 0]
click at [1120, 113] on div at bounding box center [1108, 106] width 62 height 36
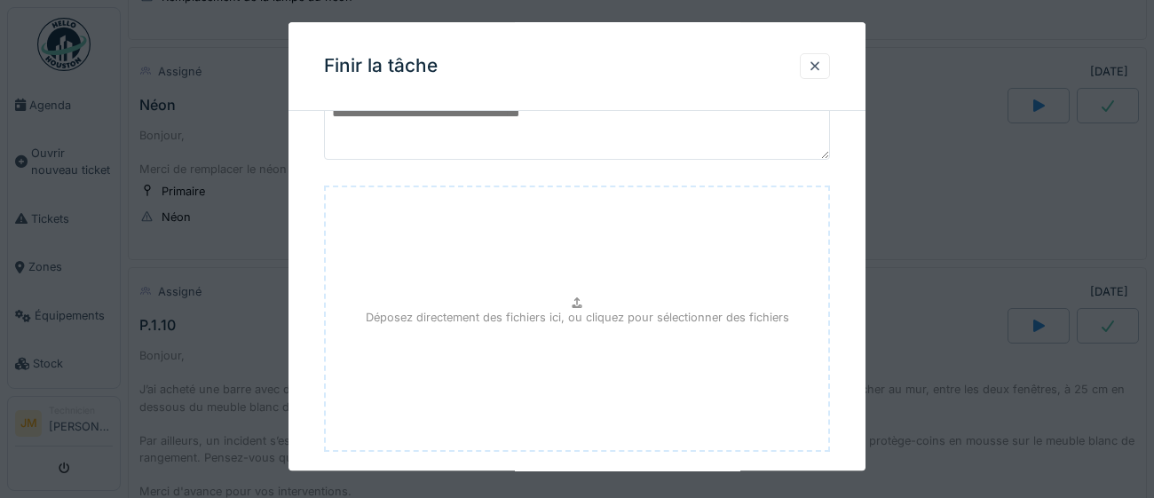
scroll to position [201, 0]
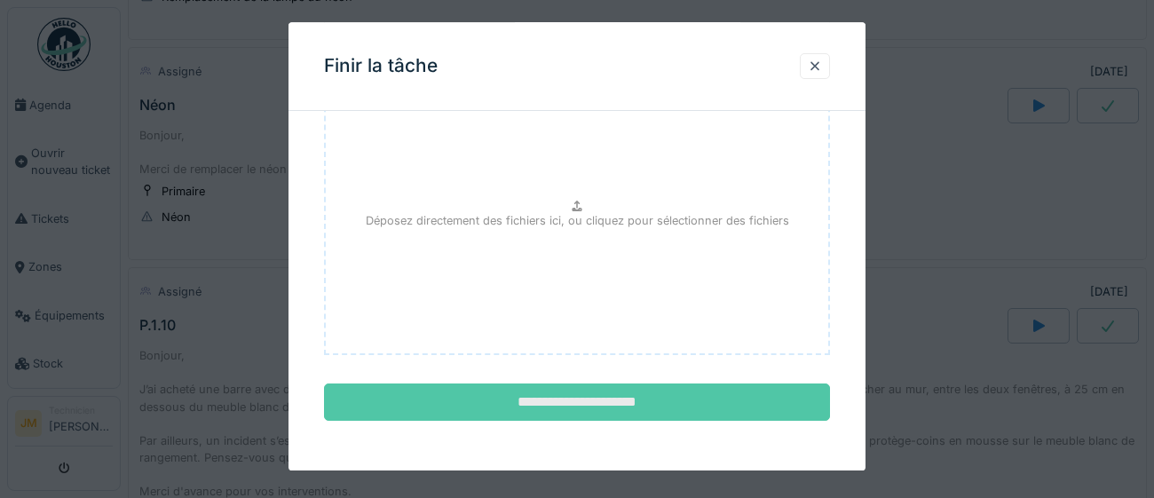
click at [716, 399] on input "**********" at bounding box center [577, 402] width 506 height 37
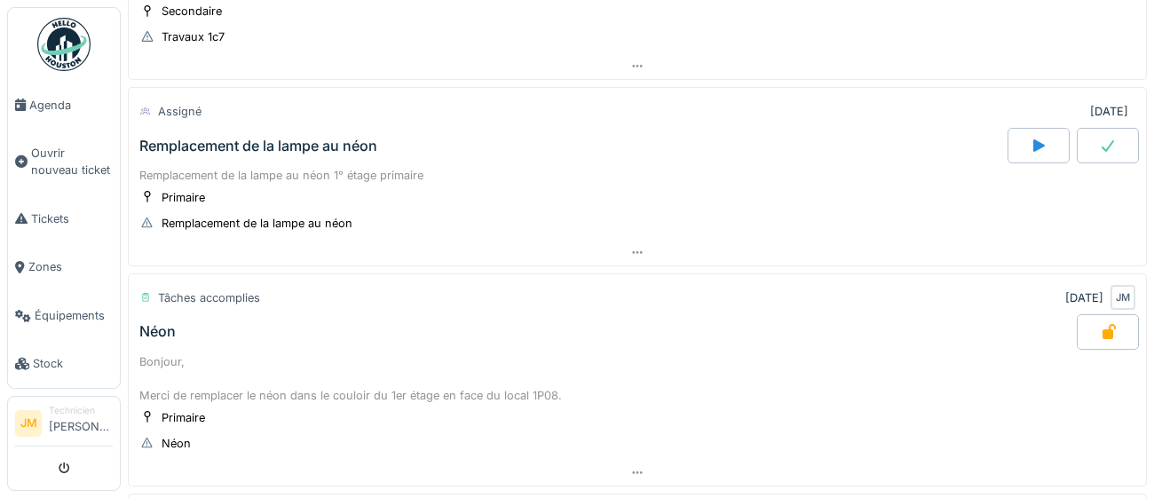
scroll to position [1142, 0]
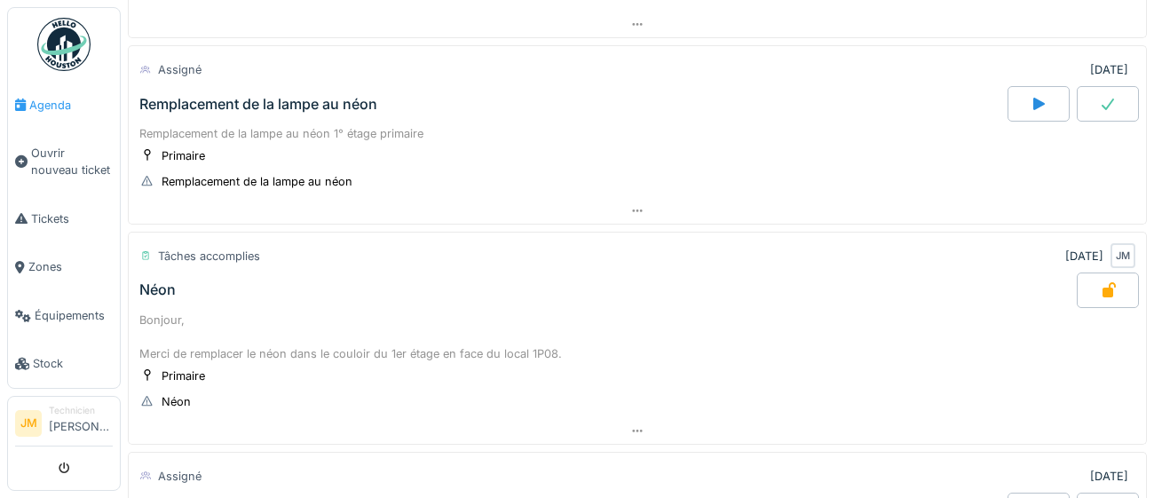
click at [51, 107] on span "Agenda" at bounding box center [70, 105] width 83 height 17
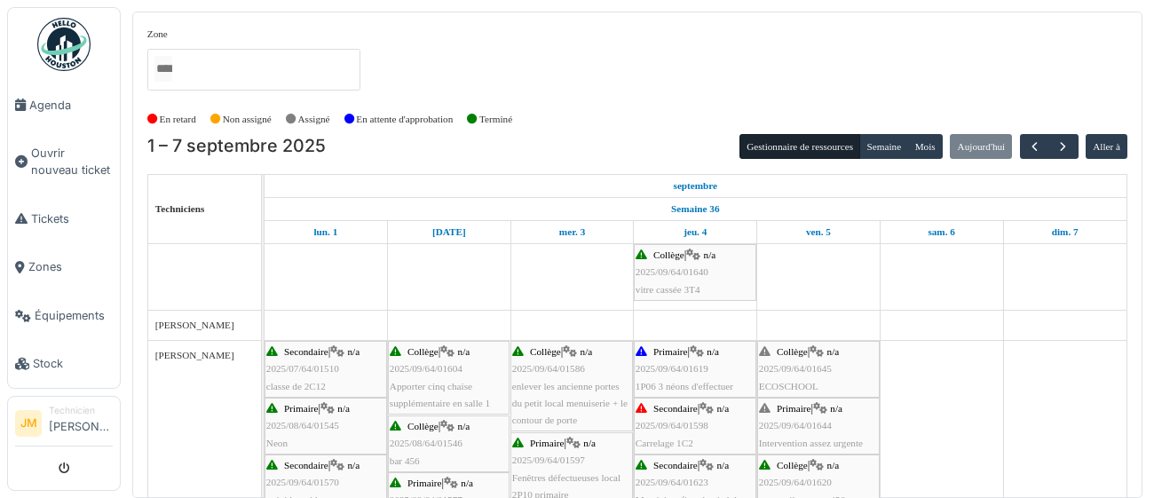
scroll to position [328, 0]
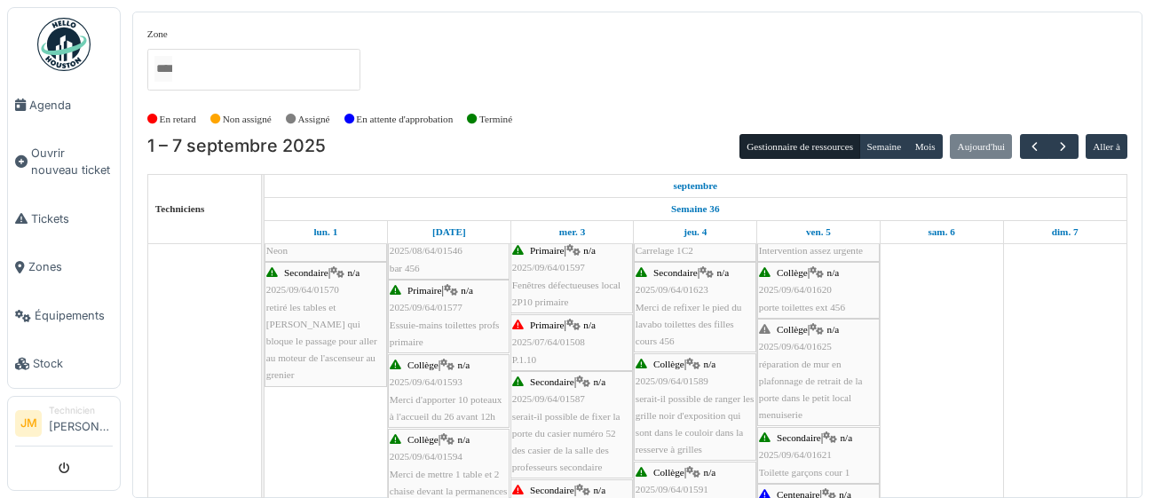
click at [556, 349] on div "Primaire | n/a 2025/07/64/01508 P.1.10" at bounding box center [571, 342] width 119 height 51
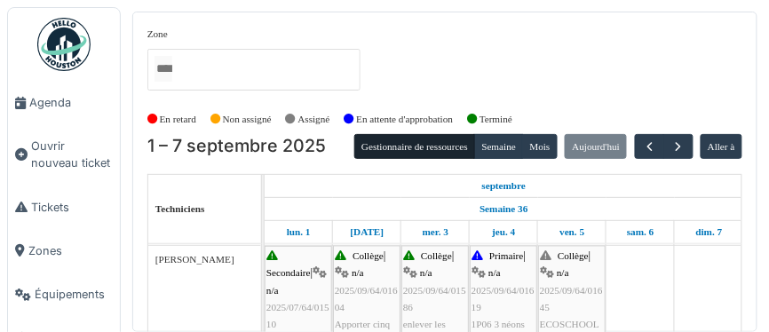
click at [553, 276] on div "Collège | n/a 2025/09/64/01645 ECOSCHOOL" at bounding box center [572, 291] width 64 height 85
click at [568, 300] on div "Collège | n/a 2025/09/64/01645 ECOSCHOOL" at bounding box center [572, 291] width 64 height 85
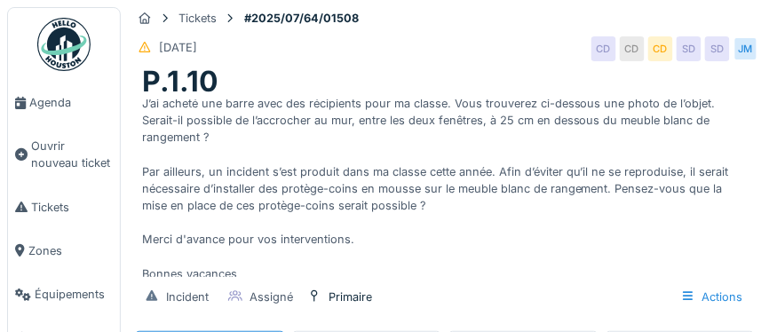
scroll to position [44, 0]
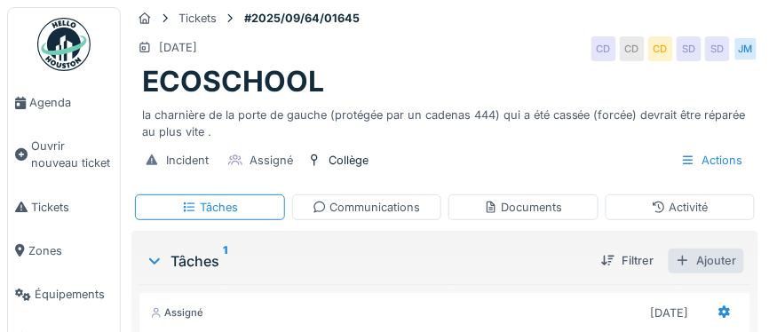
click at [710, 258] on div "Ajouter" at bounding box center [706, 261] width 75 height 24
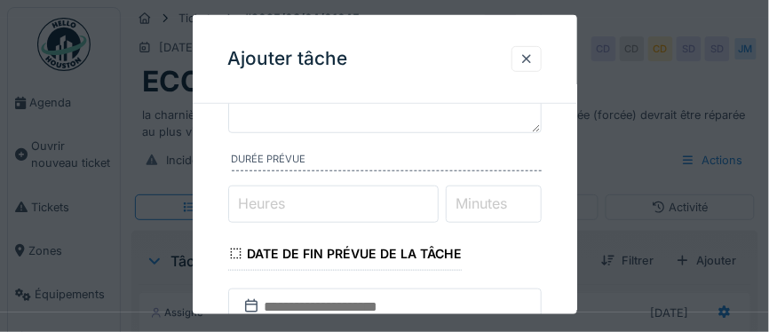
scroll to position [164, 0]
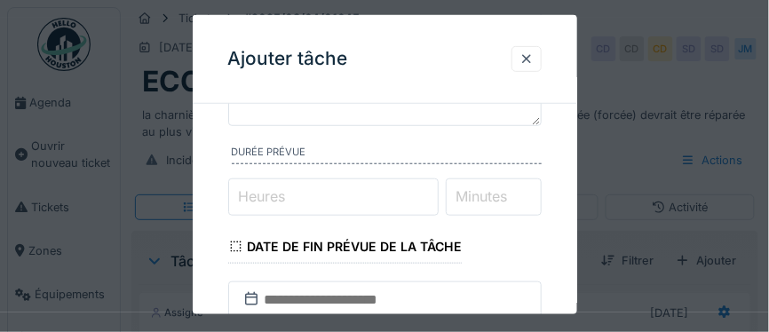
click at [278, 196] on label "Heures" at bounding box center [262, 196] width 54 height 21
click at [278, 196] on input "Heures" at bounding box center [333, 196] width 210 height 37
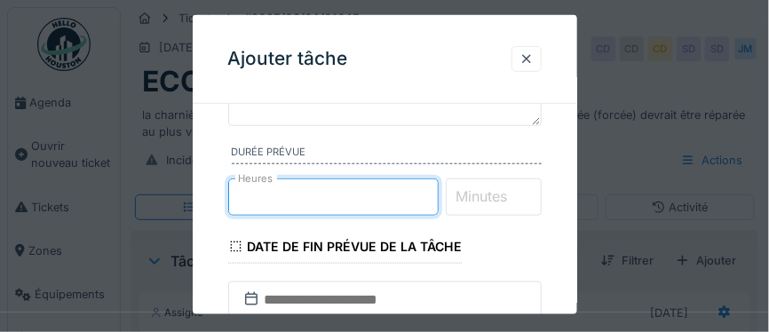
type input "*"
click at [500, 196] on label "Minutes" at bounding box center [482, 196] width 59 height 21
click at [500, 196] on input "Minutes" at bounding box center [494, 196] width 96 height 37
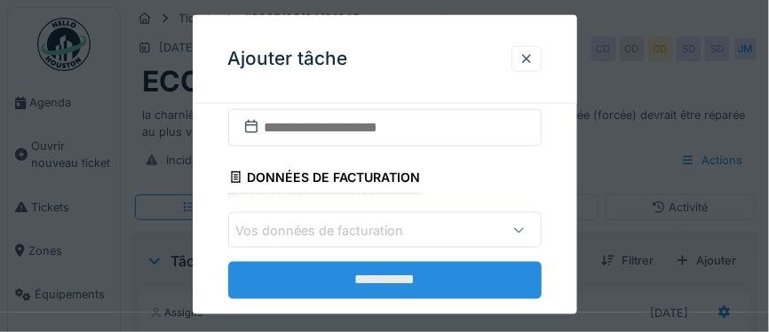
scroll to position [367, 0]
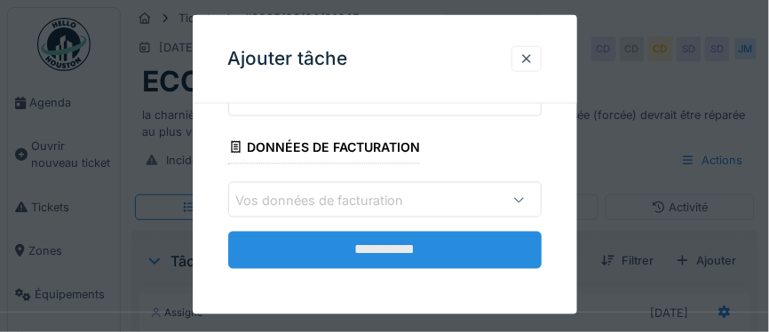
type input "**"
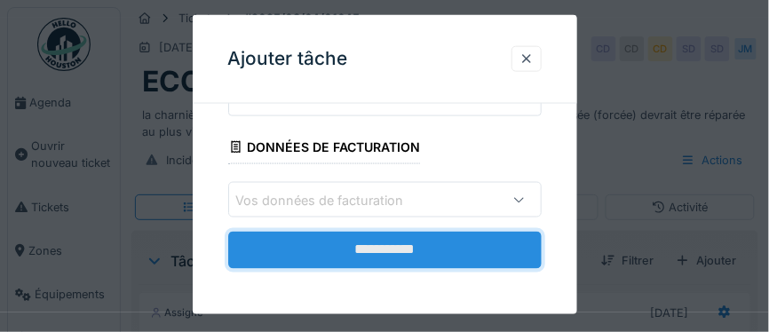
click at [400, 245] on input "**********" at bounding box center [384, 250] width 313 height 37
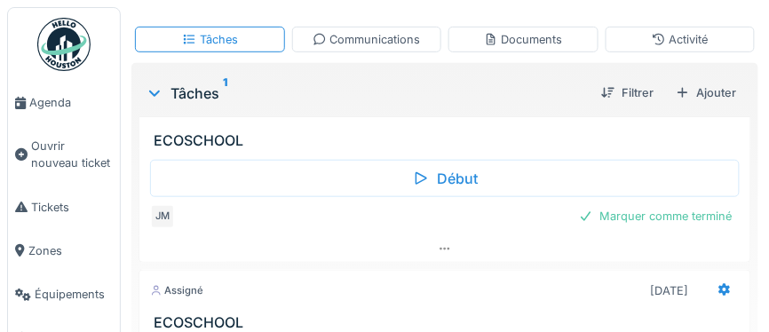
scroll to position [44, 0]
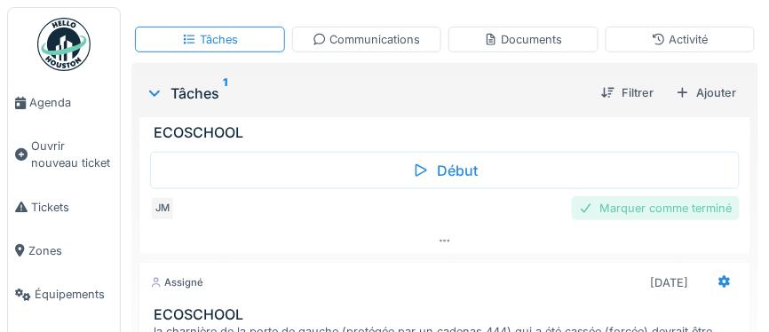
click at [661, 205] on div "Marquer comme terminé" at bounding box center [656, 208] width 168 height 24
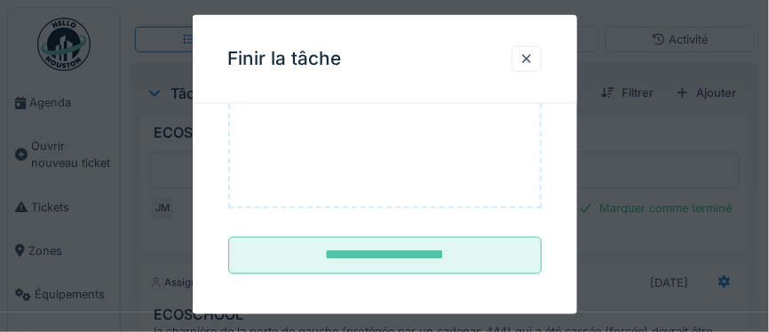
scroll to position [348, 0]
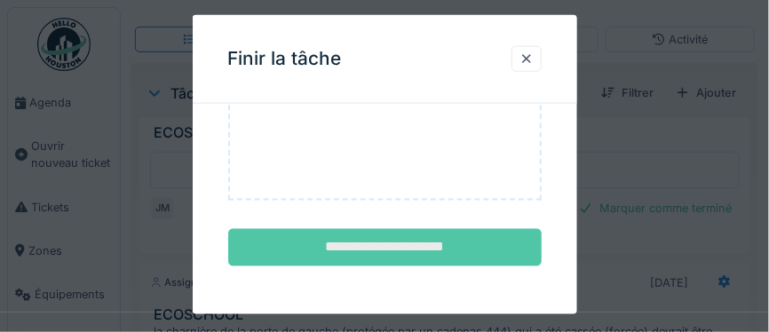
click at [381, 242] on input "**********" at bounding box center [384, 247] width 313 height 37
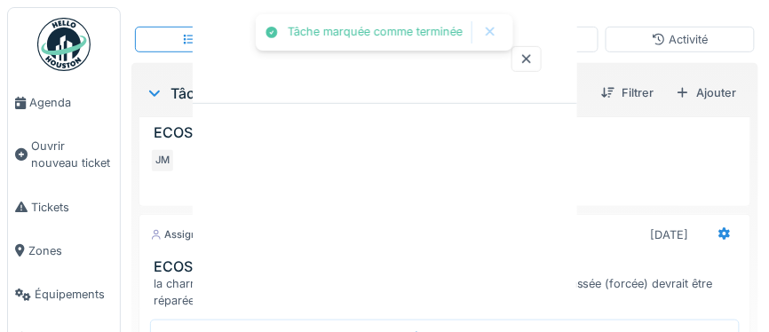
scroll to position [0, 0]
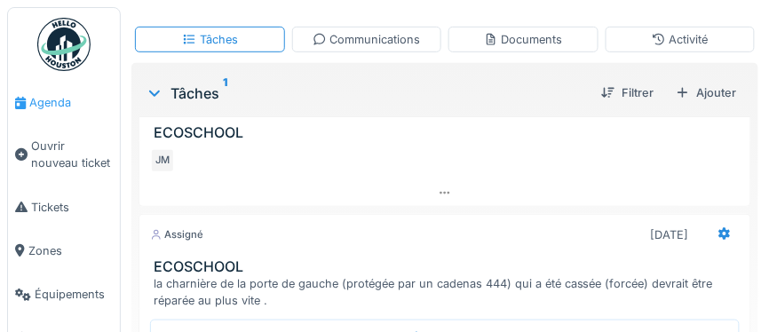
click at [47, 103] on span "Agenda" at bounding box center [70, 102] width 83 height 17
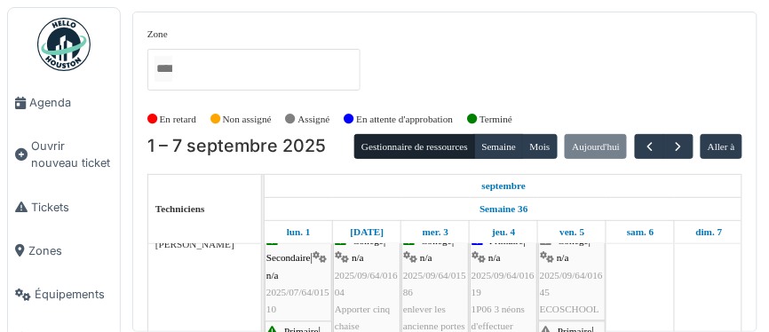
click at [560, 276] on span "2025/09/64/01645" at bounding box center [571, 285] width 63 height 28
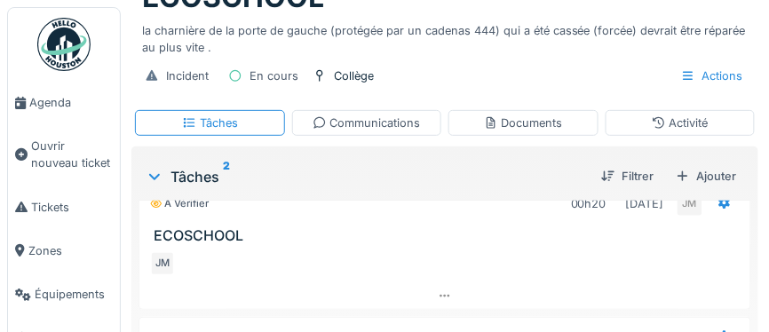
scroll to position [26, 0]
click at [67, 44] on img at bounding box center [63, 44] width 53 height 53
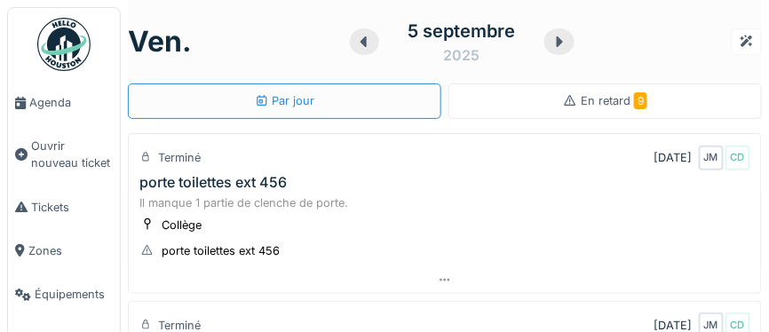
click at [610, 106] on span "En retard 9" at bounding box center [614, 100] width 67 height 13
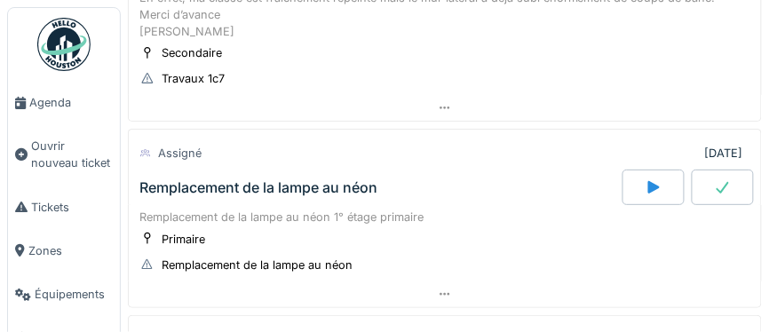
scroll to position [1058, 0]
click at [56, 100] on span "Agenda" at bounding box center [70, 102] width 83 height 17
click at [51, 103] on span "Agenda" at bounding box center [70, 102] width 83 height 17
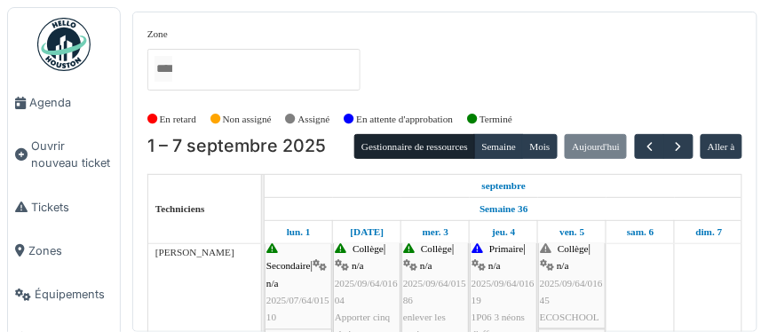
click at [61, 51] on img at bounding box center [63, 44] width 53 height 53
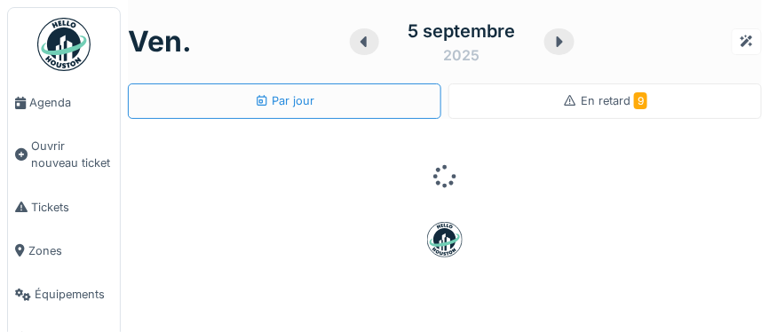
click at [611, 104] on span "En retard 9" at bounding box center [614, 100] width 67 height 13
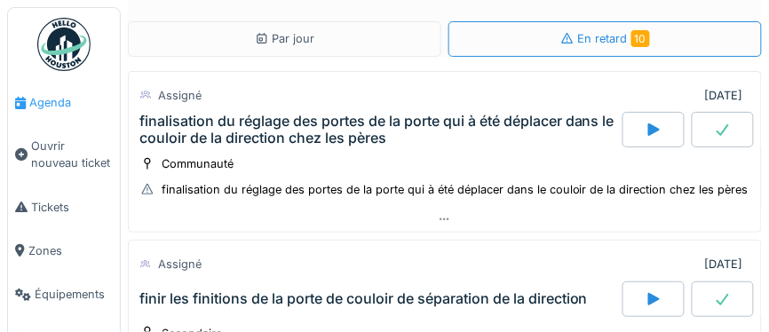
click at [50, 104] on span "Agenda" at bounding box center [70, 102] width 83 height 17
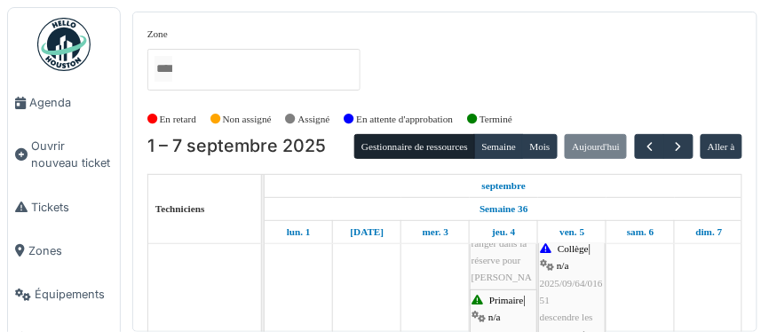
scroll to position [204, 0]
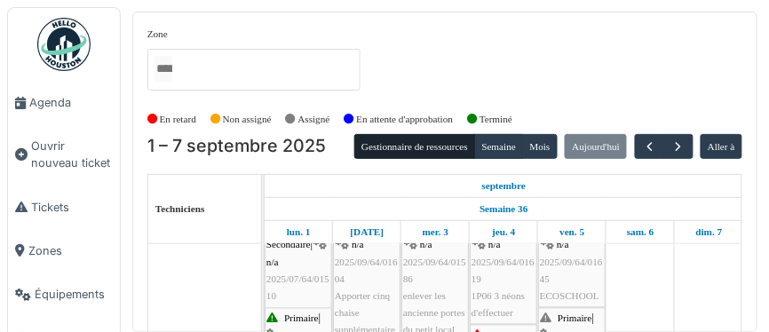
click at [556, 257] on span "2025/09/64/01645" at bounding box center [571, 271] width 63 height 28
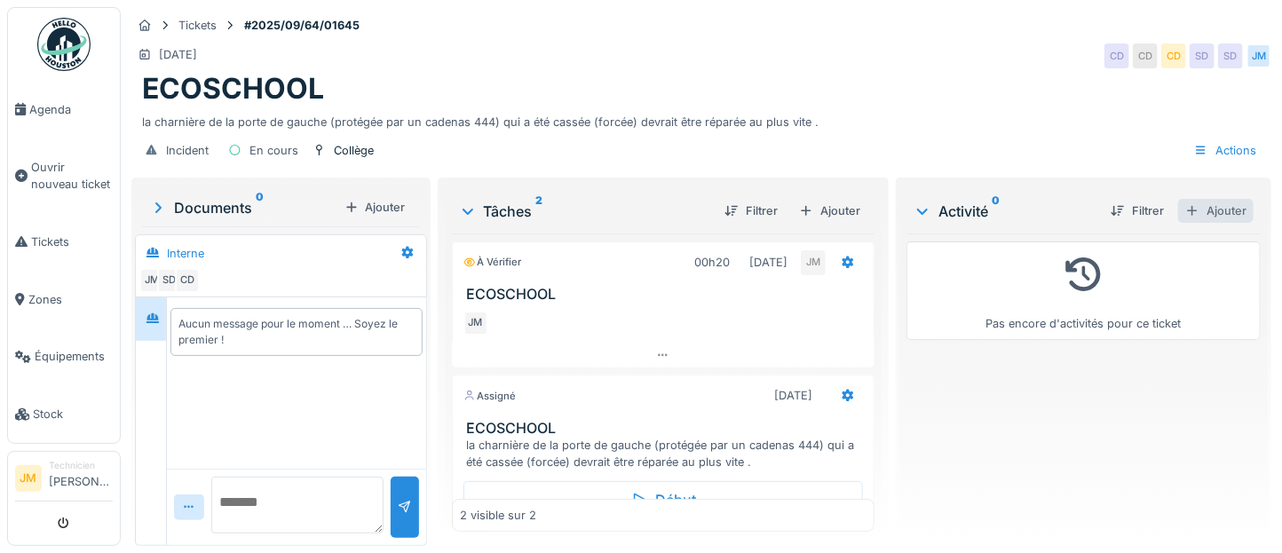
click at [768, 208] on div "Ajouter" at bounding box center [1215, 211] width 75 height 24
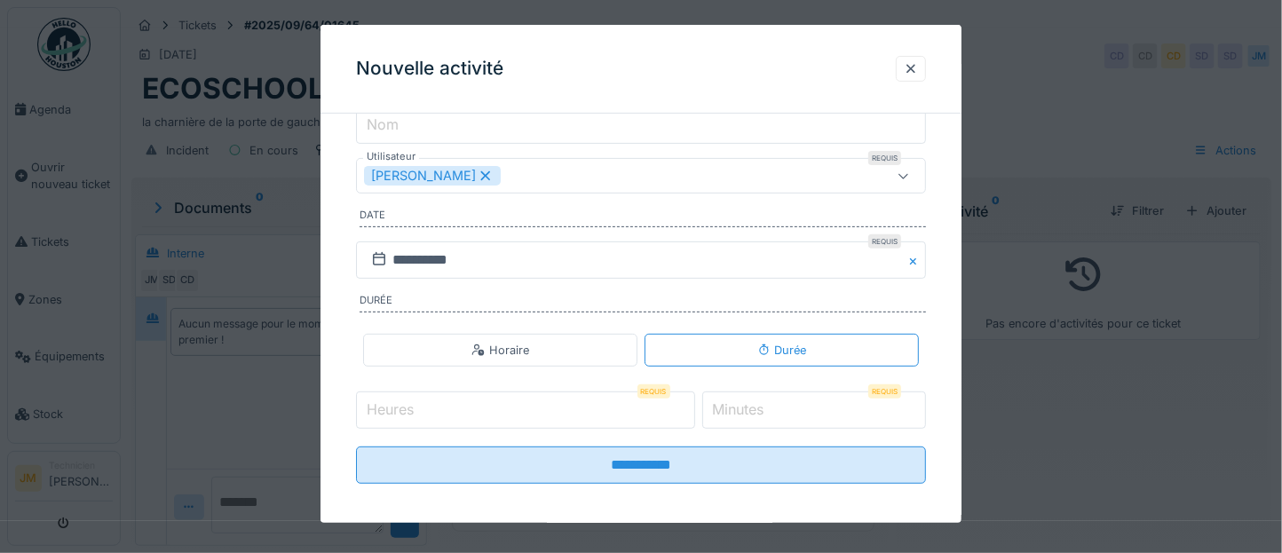
scroll to position [198, 0]
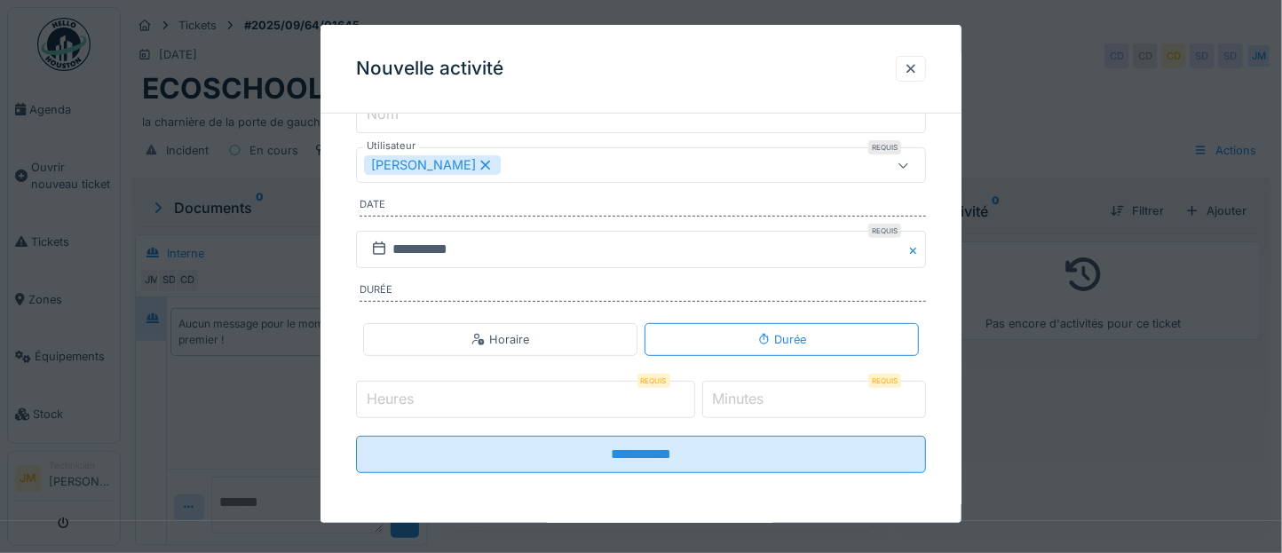
click at [460, 331] on input "Heures" at bounding box center [525, 399] width 339 height 37
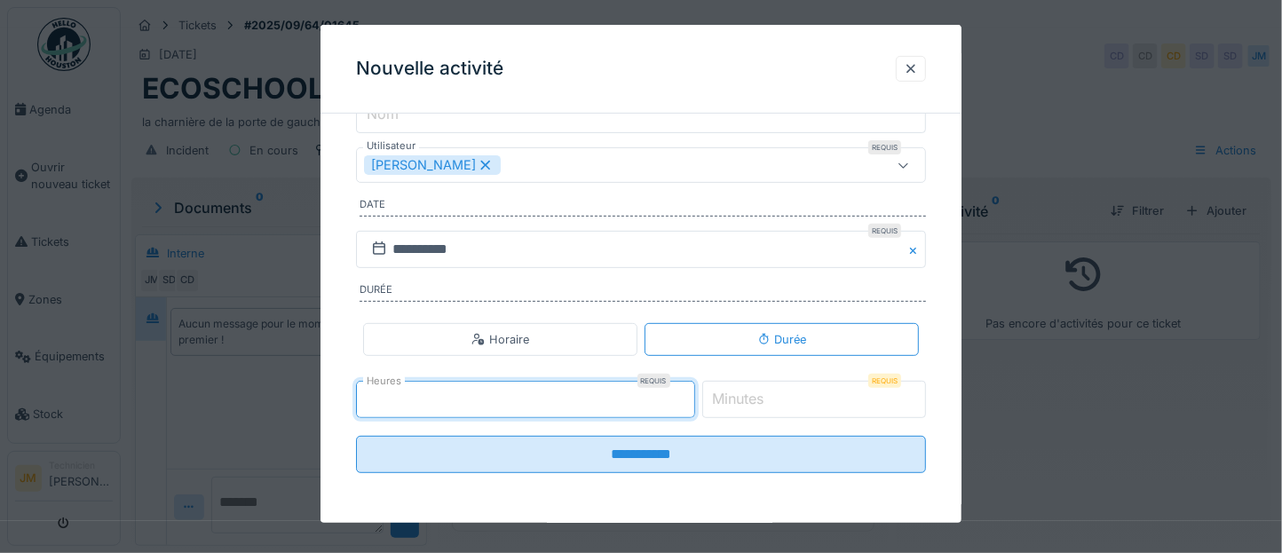
type input "*"
click at [758, 331] on label "Minutes" at bounding box center [738, 398] width 59 height 21
click at [758, 331] on input "*" at bounding box center [814, 399] width 225 height 37
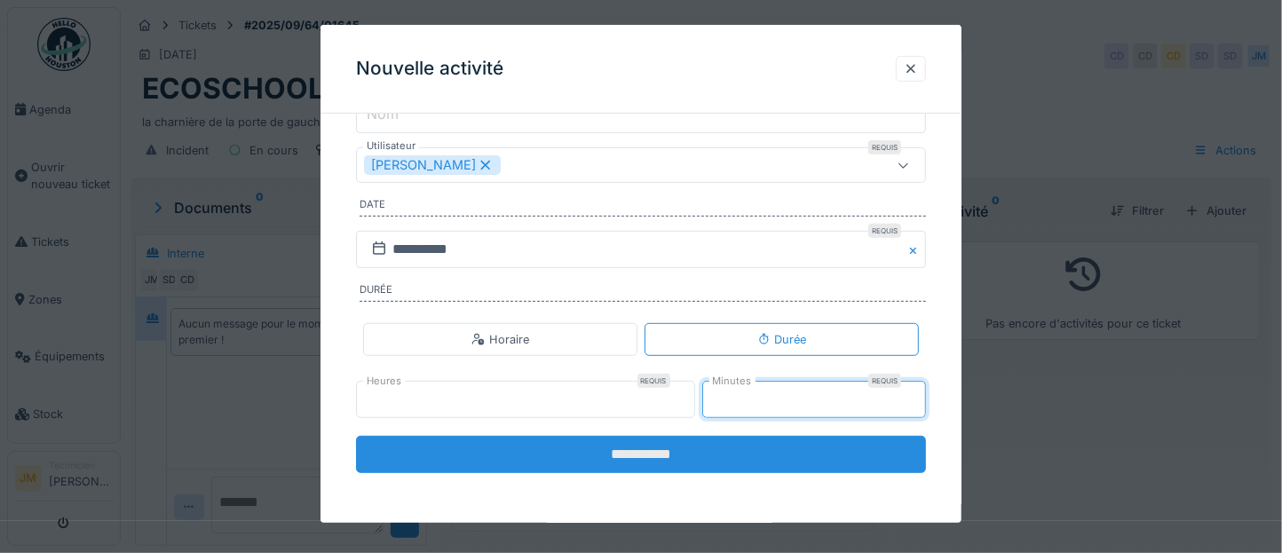
type input "**"
click at [642, 331] on input "**********" at bounding box center [641, 454] width 570 height 37
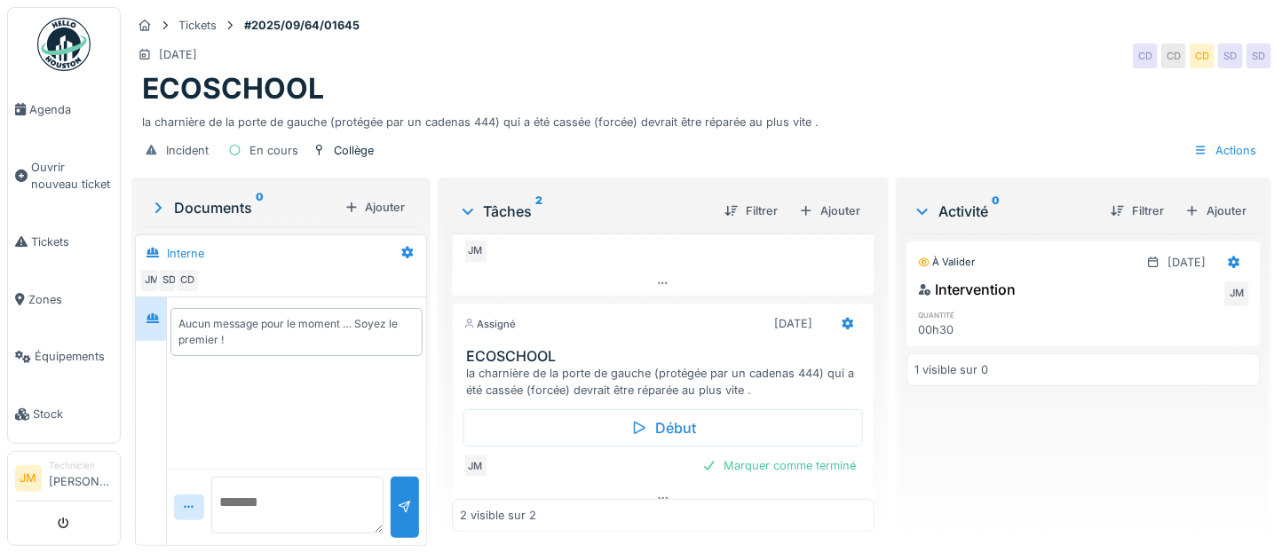
scroll to position [93, 0]
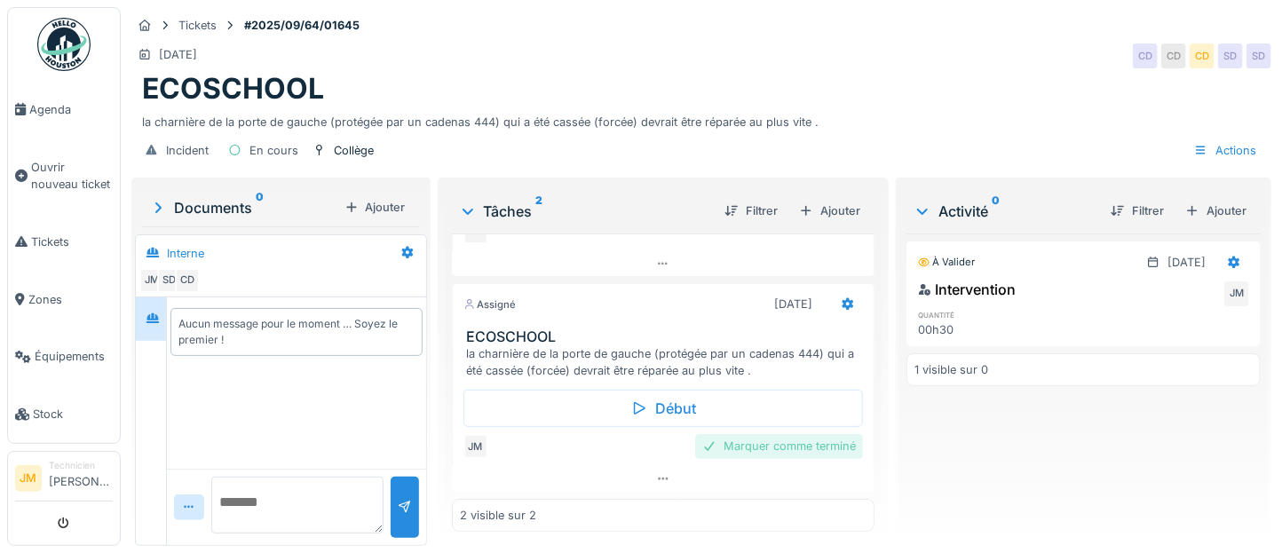
click at [768, 331] on div "Marquer comme terminé" at bounding box center [779, 446] width 168 height 24
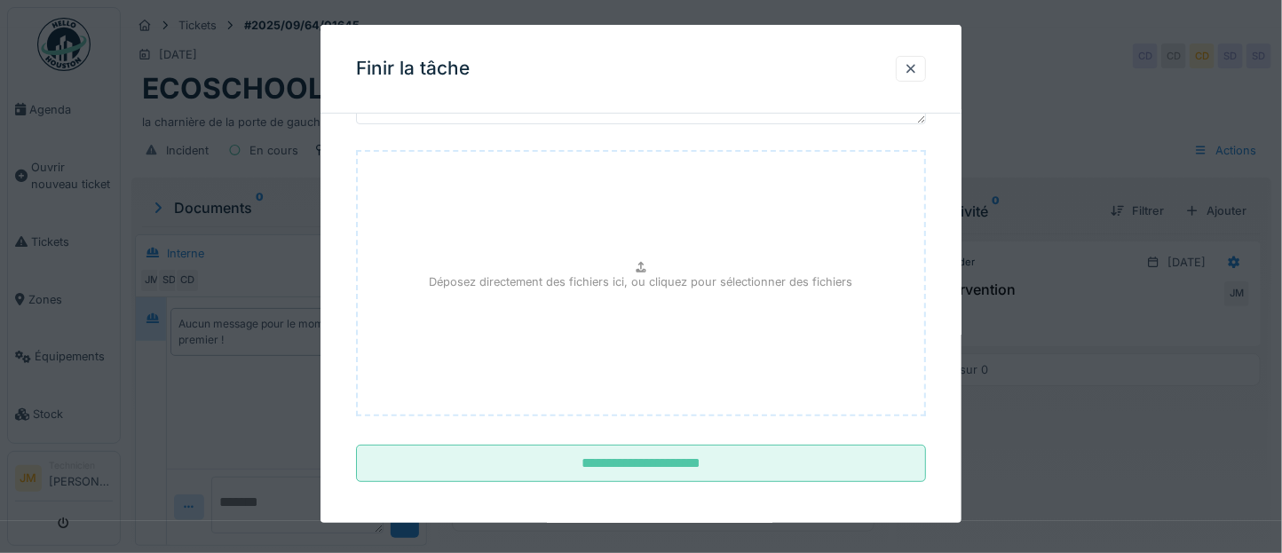
scroll to position [151, 0]
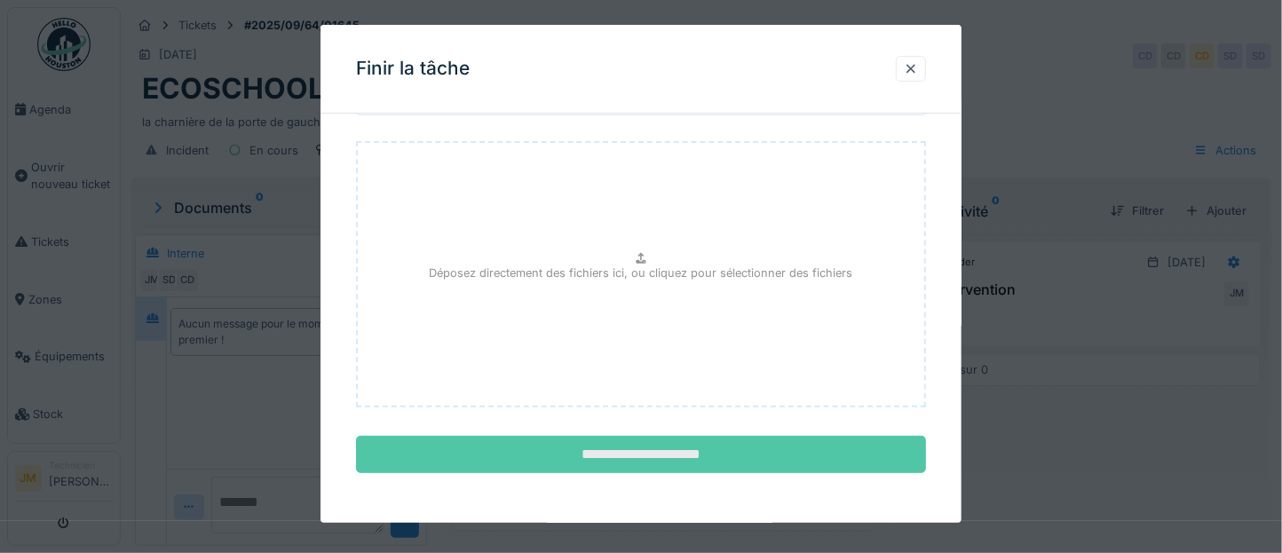
click at [703, 331] on input "**********" at bounding box center [641, 454] width 570 height 37
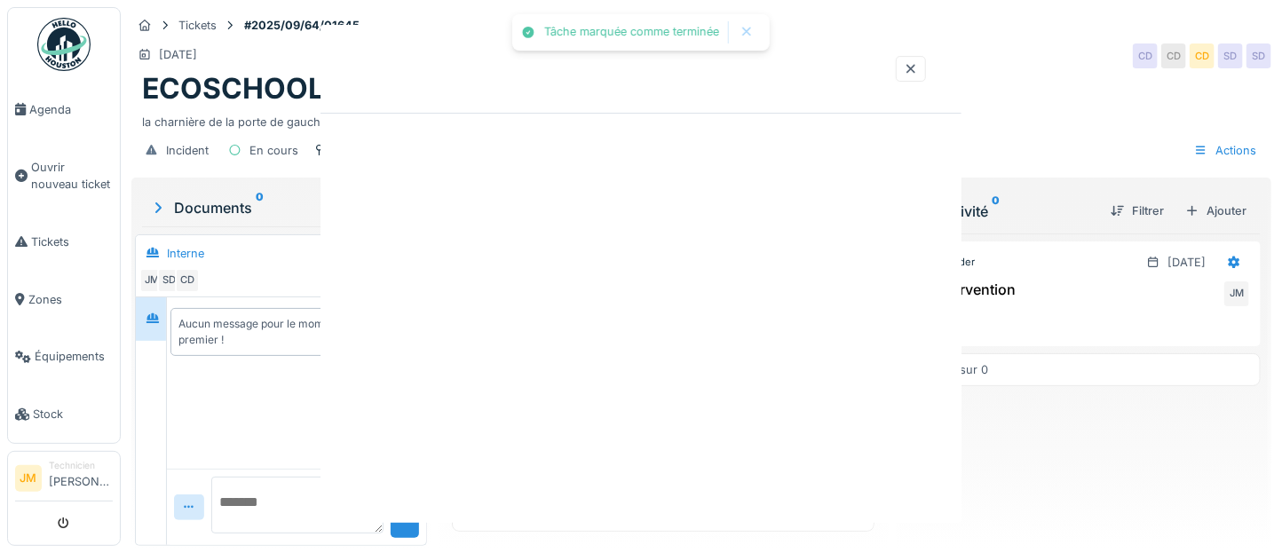
scroll to position [44, 0]
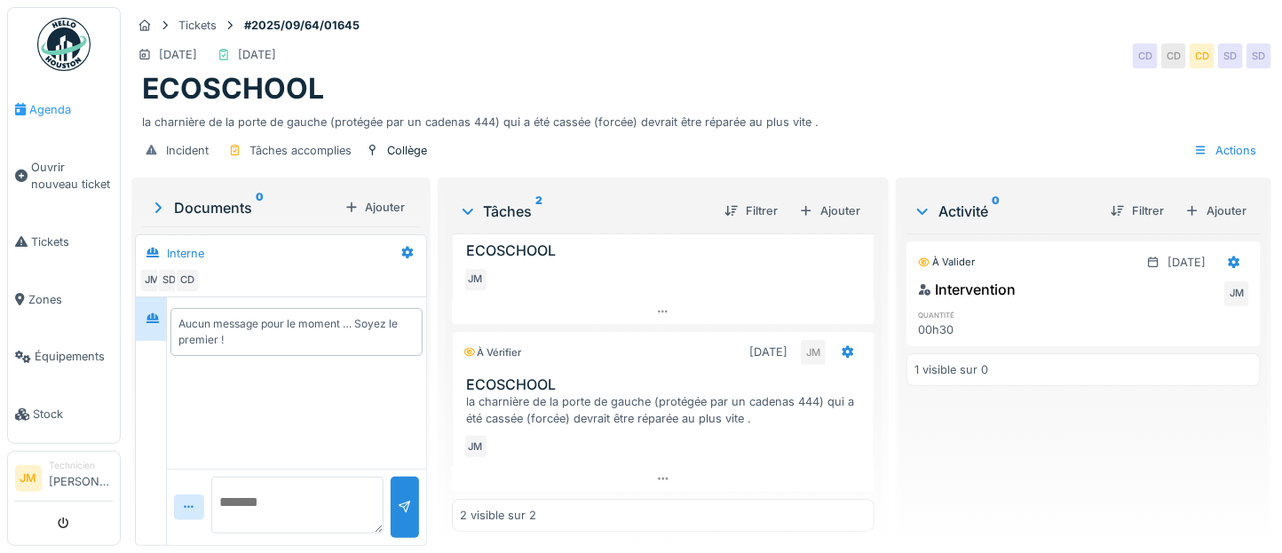
click at [46, 108] on span "Agenda" at bounding box center [70, 109] width 83 height 17
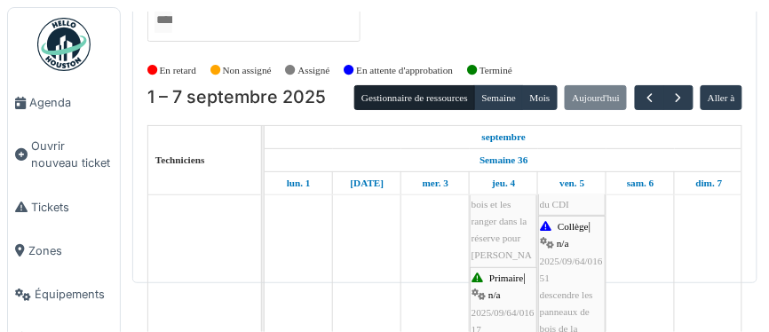
scroll to position [169, 0]
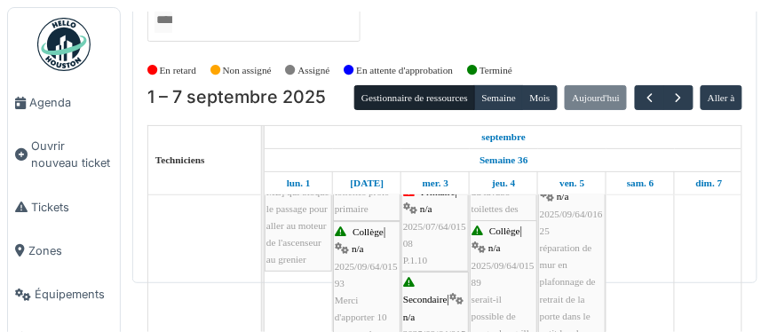
click at [447, 229] on div "Primaire | n/a 2025/07/64/01508 P.1.10" at bounding box center [435, 226] width 64 height 85
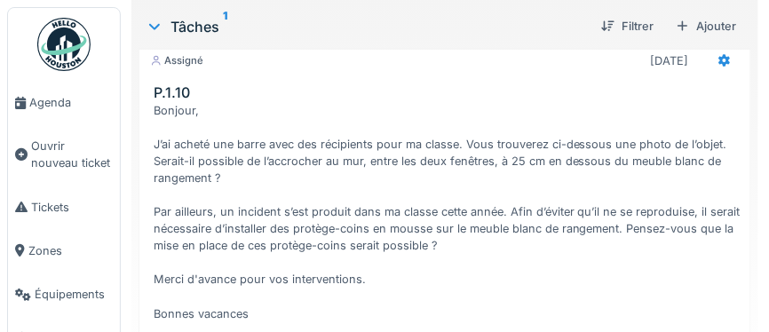
scroll to position [24, 0]
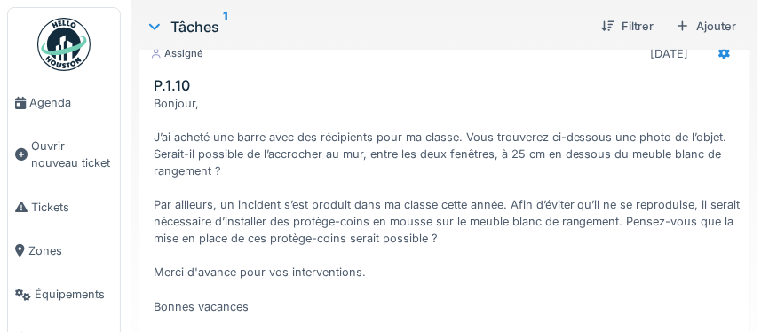
click at [59, 44] on img at bounding box center [63, 44] width 53 height 53
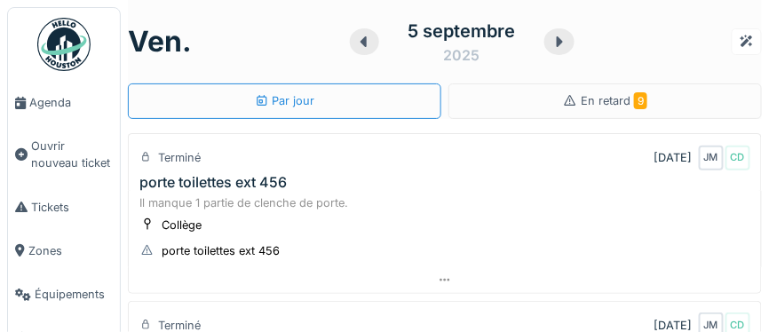
click at [241, 183] on div "porte toilettes ext 456" at bounding box center [212, 182] width 147 height 17
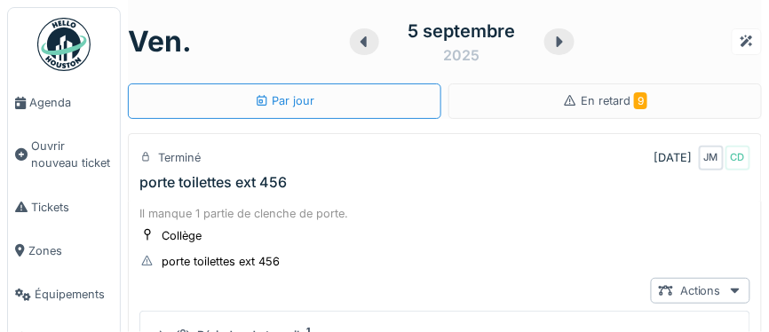
scroll to position [61, 0]
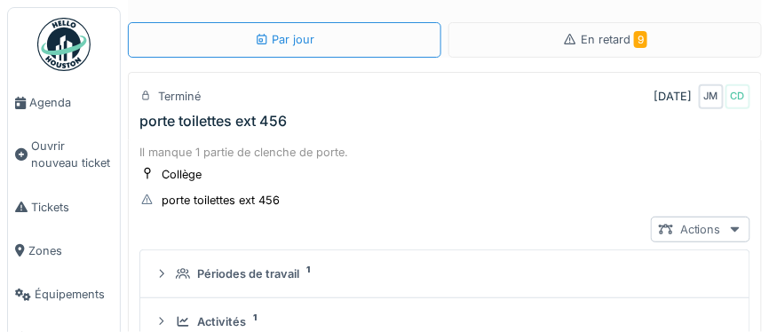
click at [737, 230] on icon at bounding box center [735, 230] width 14 height 12
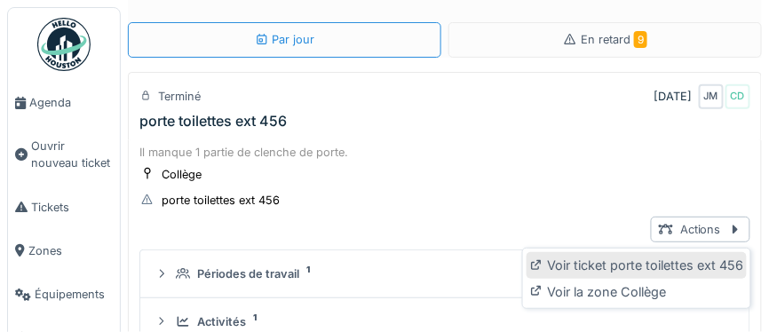
click at [695, 268] on div "Voir ticket porte toilettes ext 456" at bounding box center [636, 265] width 220 height 27
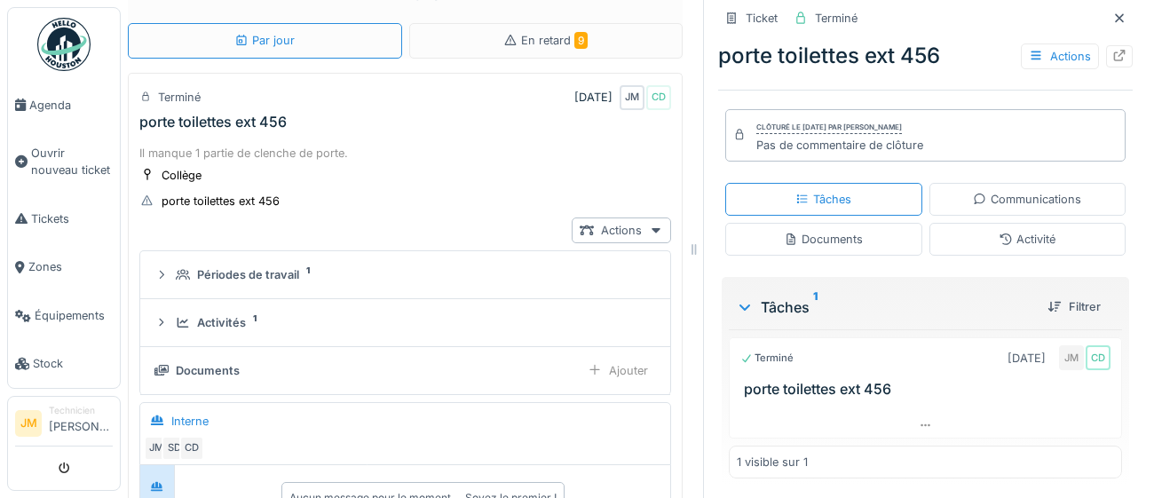
scroll to position [289, 0]
click at [768, 22] on icon at bounding box center [1119, 18] width 14 height 12
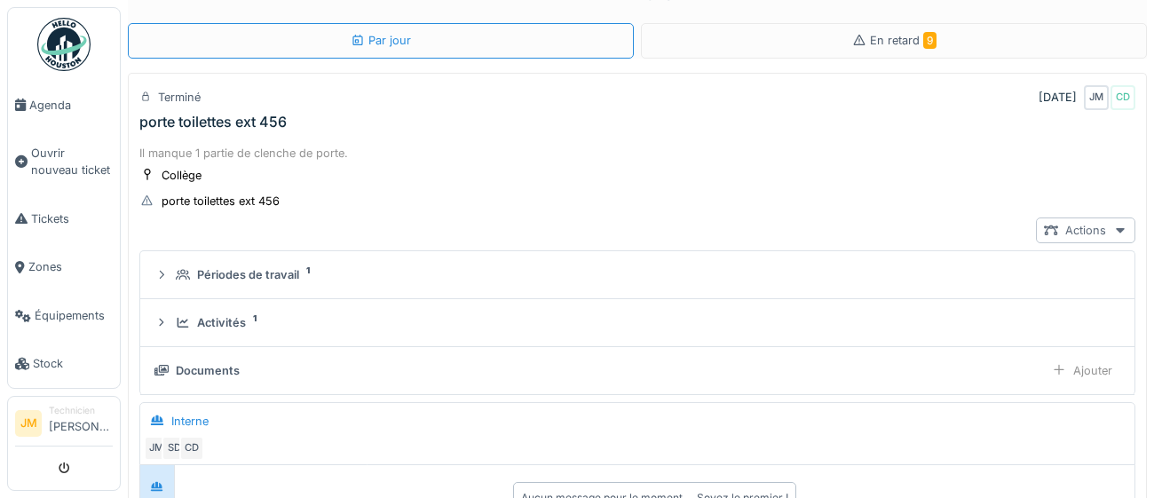
click at [768, 233] on div "Actions" at bounding box center [1085, 231] width 99 height 26
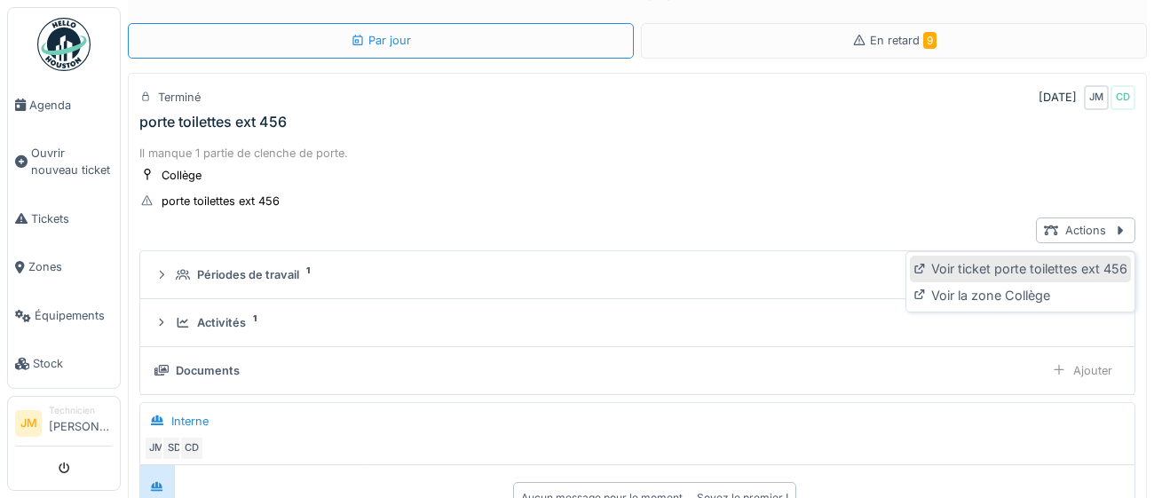
click at [768, 276] on div "Voir ticket porte toilettes ext 456" at bounding box center [1020, 269] width 220 height 27
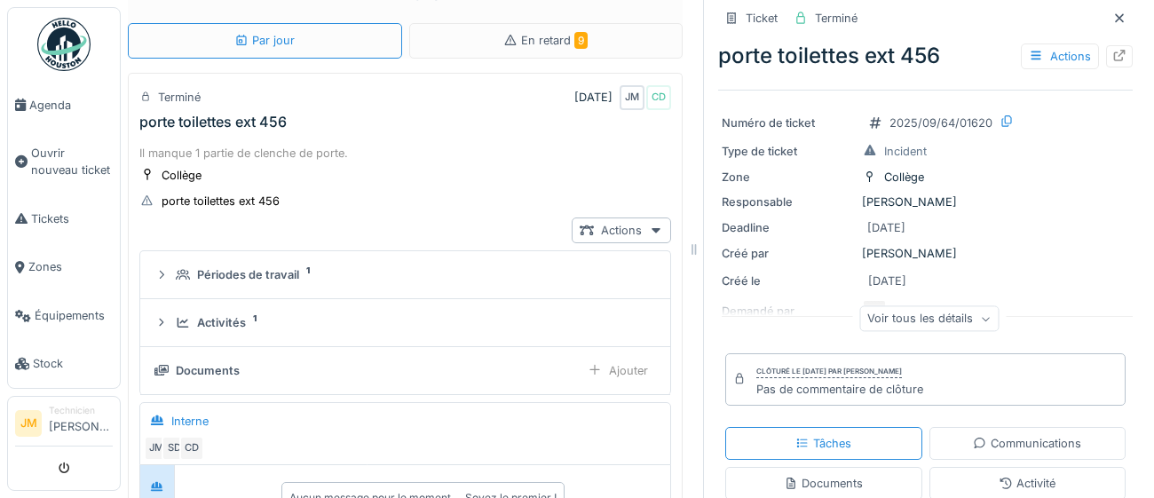
scroll to position [59, 0]
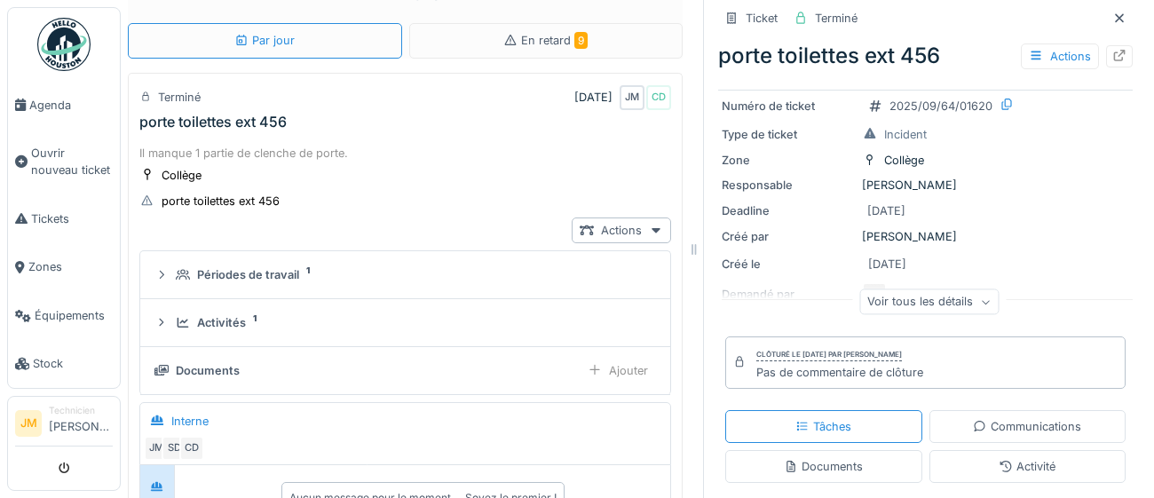
click at [768, 307] on div "Voir tous les détails" at bounding box center [928, 302] width 139 height 26
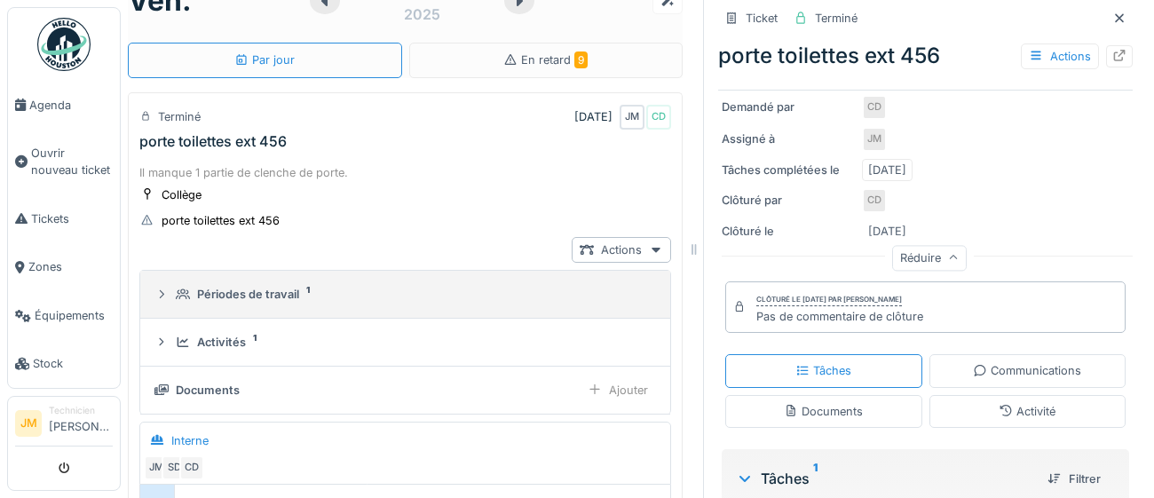
scroll to position [0, 0]
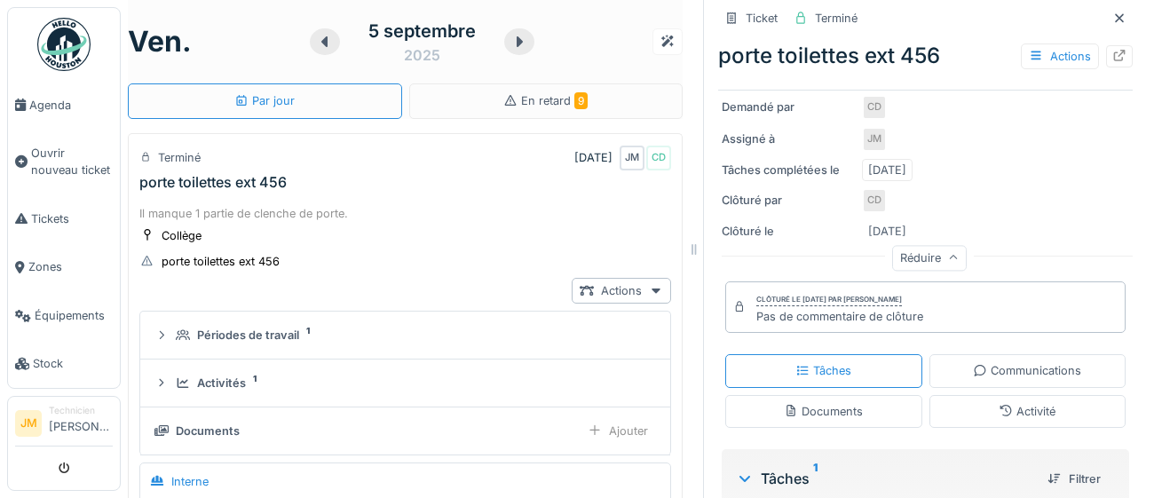
click at [210, 180] on div "porte toilettes ext 456" at bounding box center [212, 182] width 147 height 17
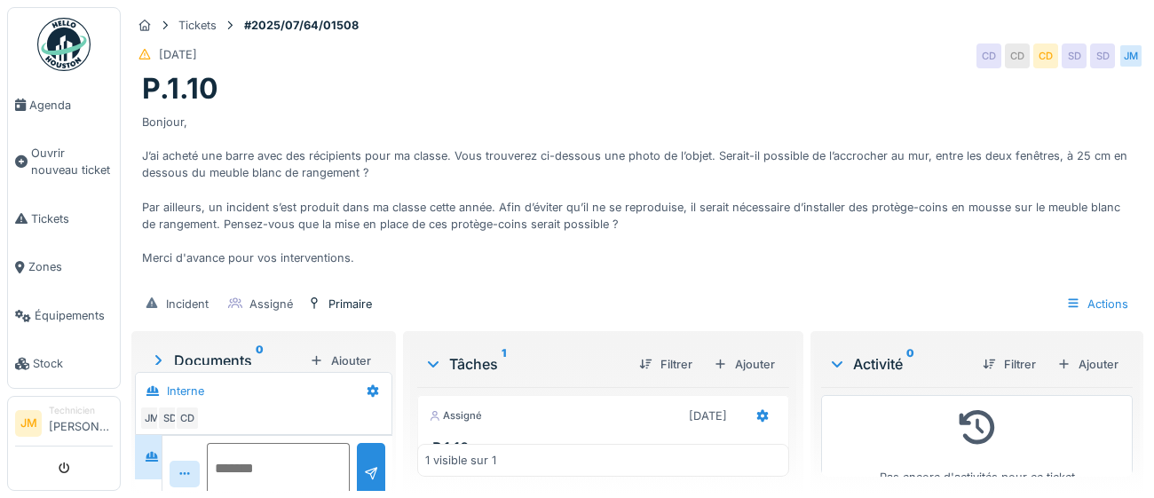
scroll to position [68, 0]
click at [45, 108] on span "Agenda" at bounding box center [70, 105] width 83 height 17
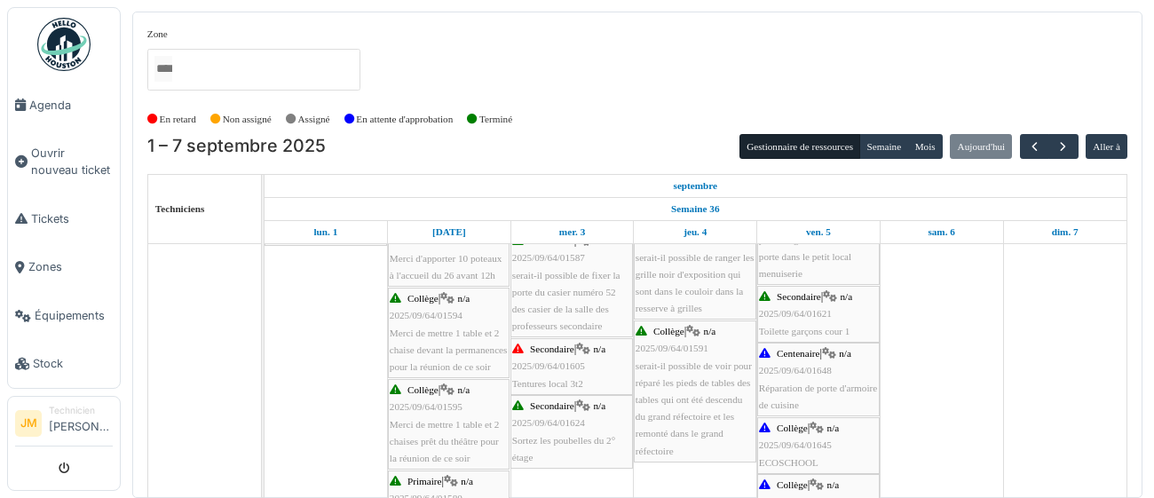
click at [550, 372] on div "Secondaire | n/a 2025/09/64/01605 Tentures local 3t2" at bounding box center [571, 366] width 119 height 51
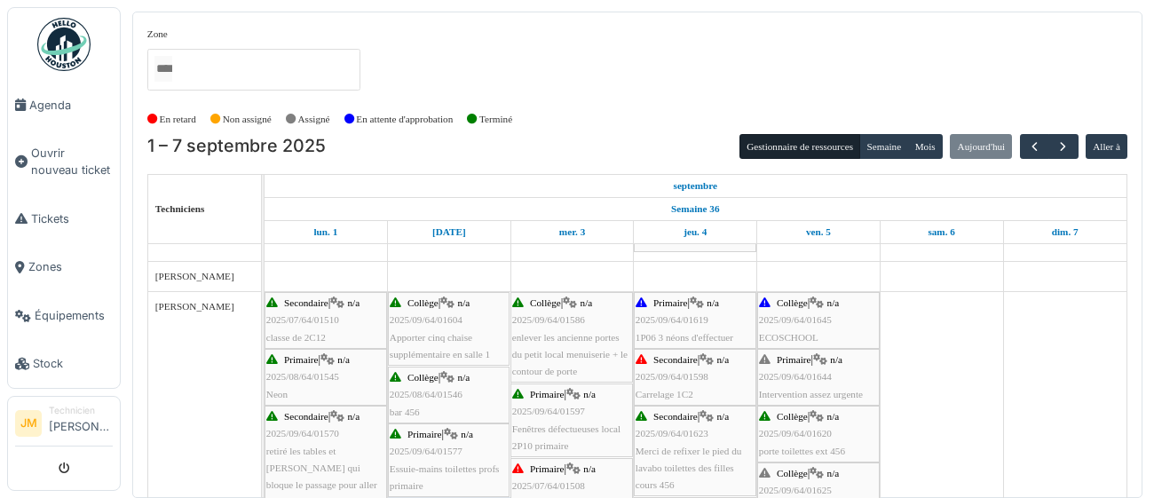
click at [667, 380] on span "2025/09/64/01598" at bounding box center [672, 376] width 73 height 11
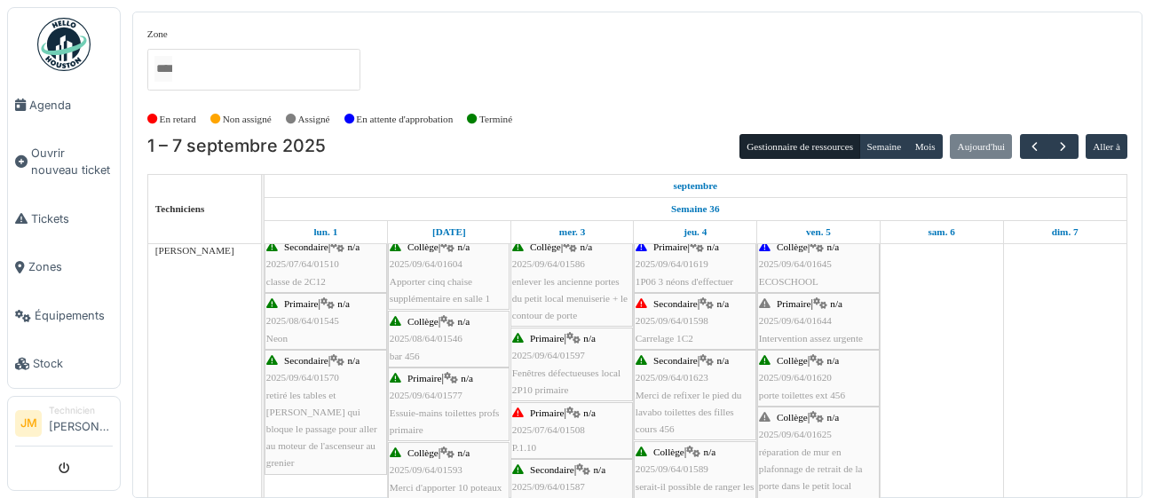
click at [806, 329] on div "Primaire | n/a 2025/09/64/01644 Intervention assez urgente" at bounding box center [818, 321] width 119 height 51
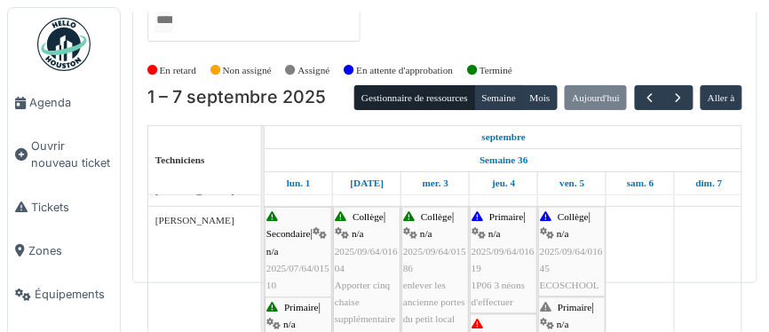
scroll to position [671, 0]
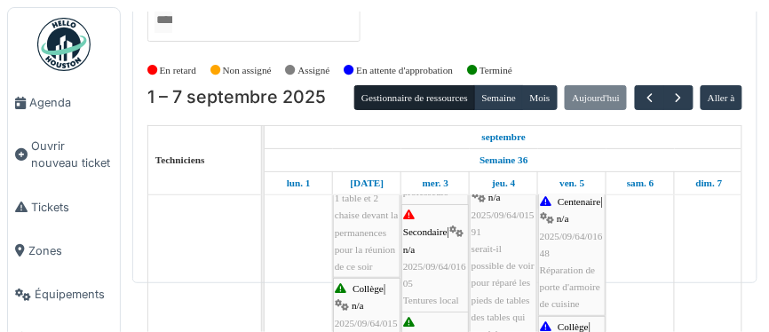
click at [421, 258] on div "Secondaire | n/a 2025/09/64/01605 Tentures local 3t2" at bounding box center [435, 266] width 64 height 119
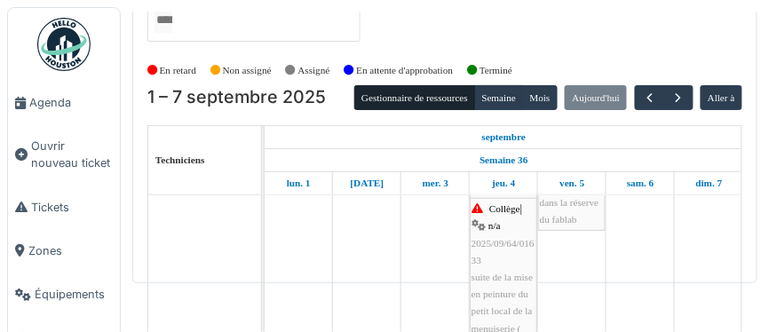
scroll to position [365, 0]
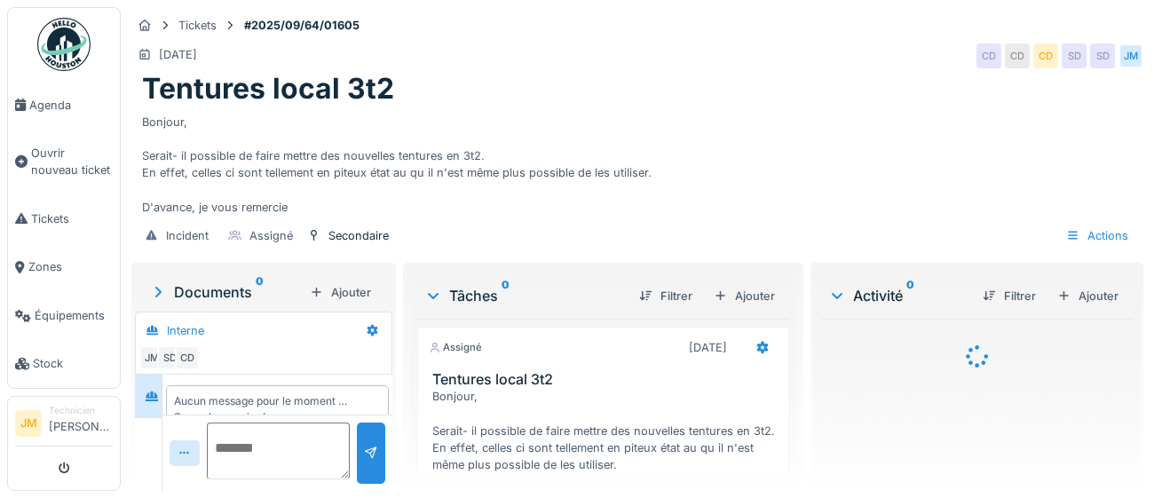
scroll to position [29, 0]
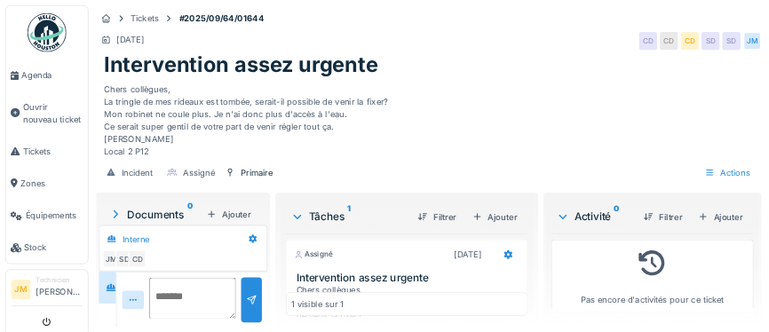
scroll to position [45, 0]
